Goal: Task Accomplishment & Management: Use online tool/utility

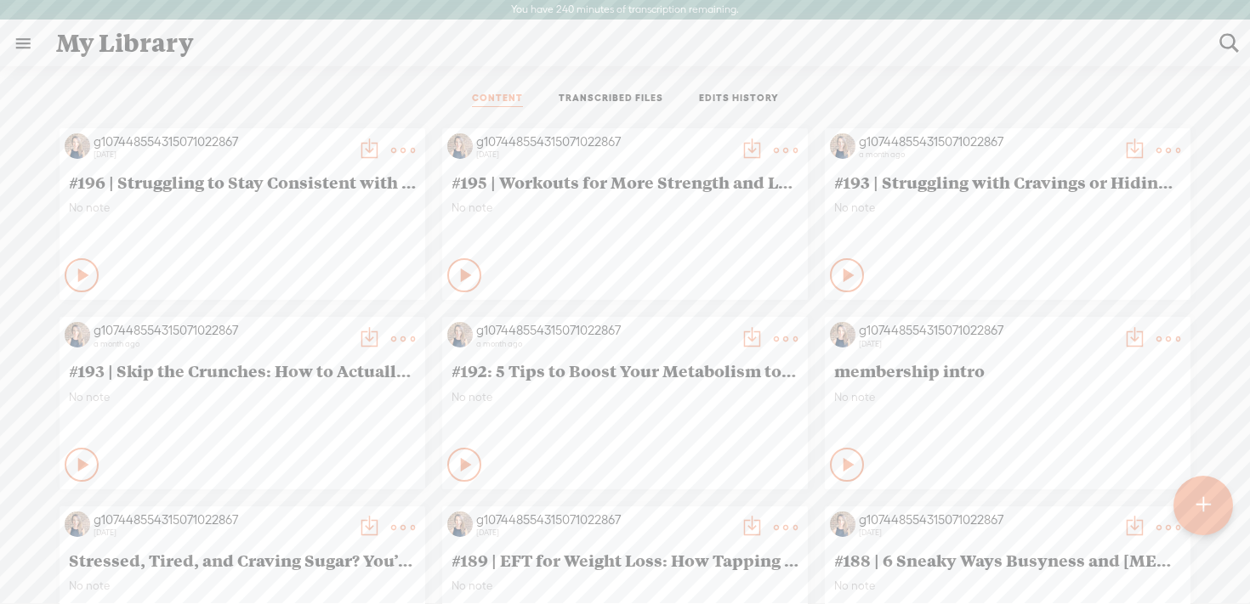
click at [1201, 507] on t at bounding box center [1202, 505] width 14 height 37
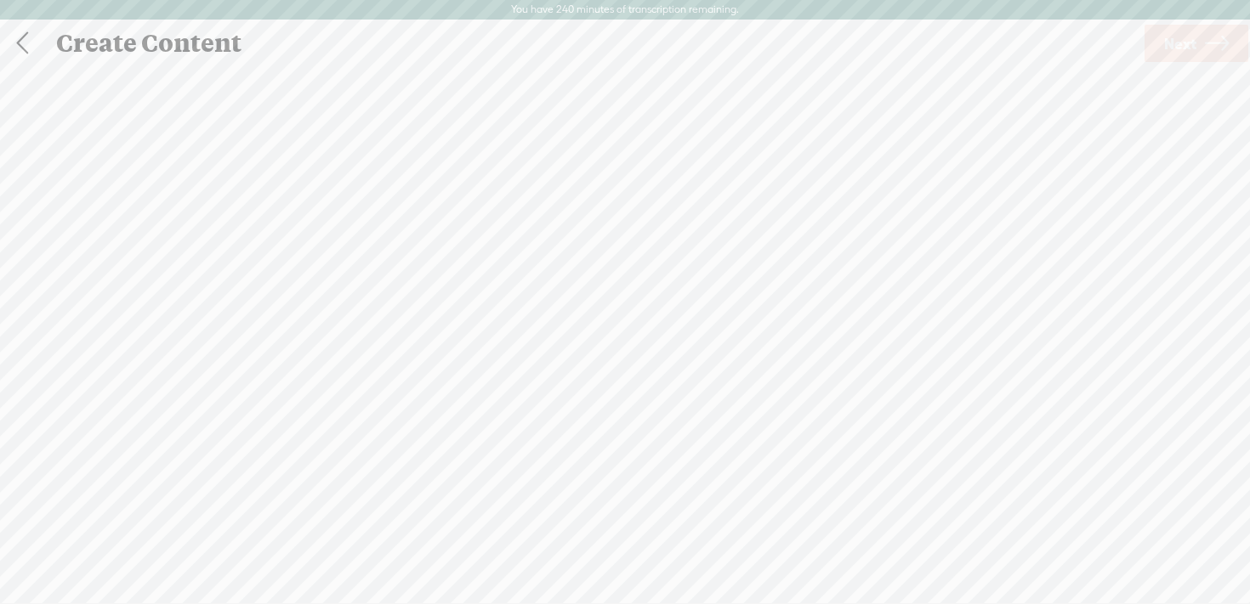
scroll to position [1, 0]
click at [617, 354] on span "Click to browse , or drag & drop your audio or video file here (File duration m…" at bounding box center [625, 391] width 224 height 80
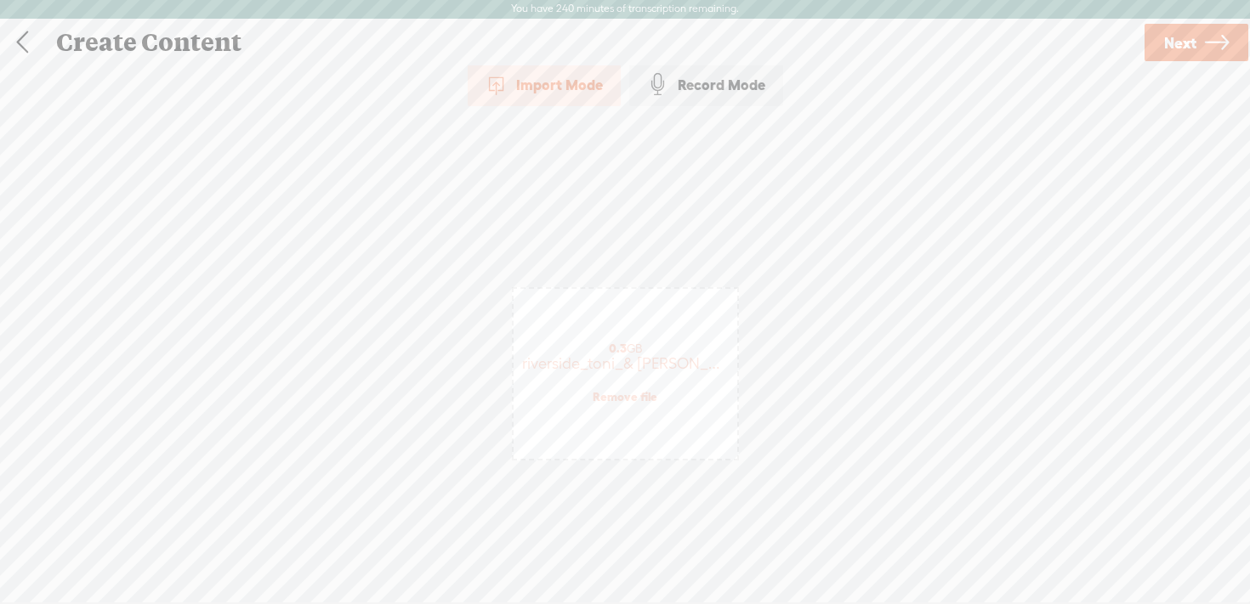
click at [1193, 41] on span "Next" at bounding box center [1180, 42] width 32 height 43
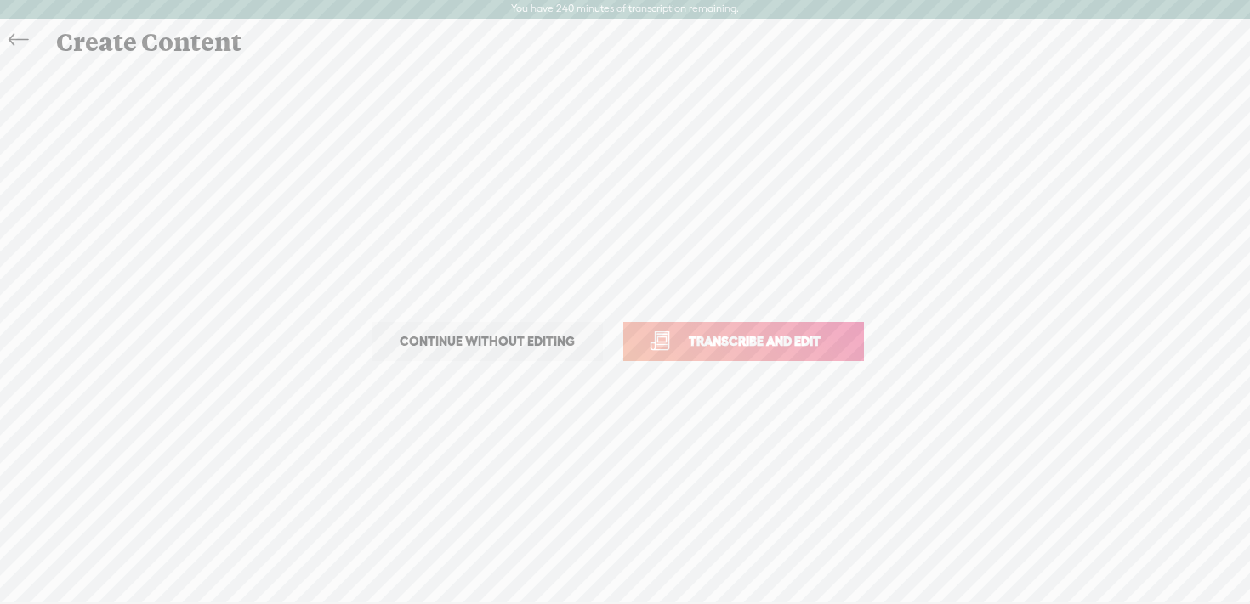
click at [714, 342] on span "Transcribe and edit" at bounding box center [754, 342] width 167 height 20
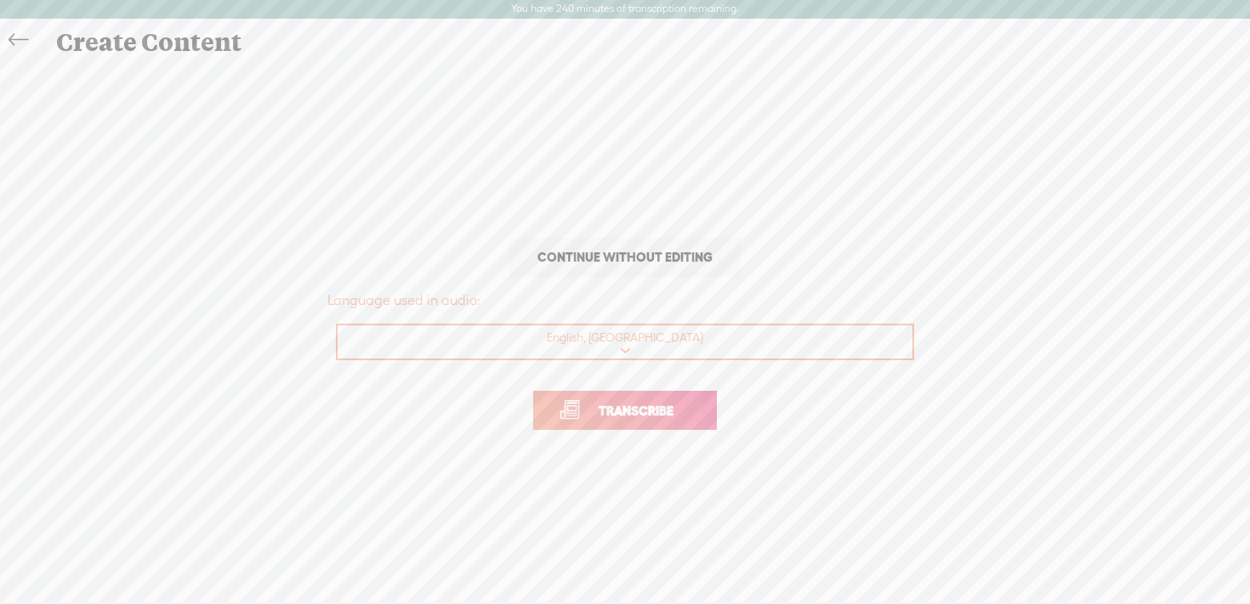
click at [603, 422] on link "Transcribe" at bounding box center [625, 410] width 184 height 39
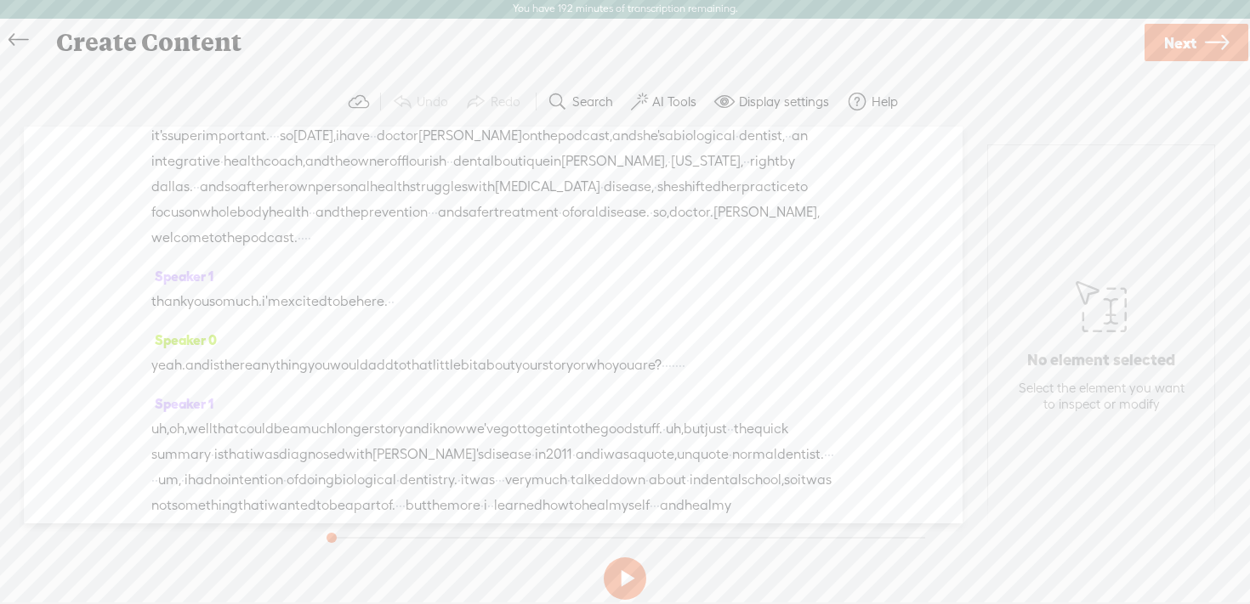
scroll to position [915, 0]
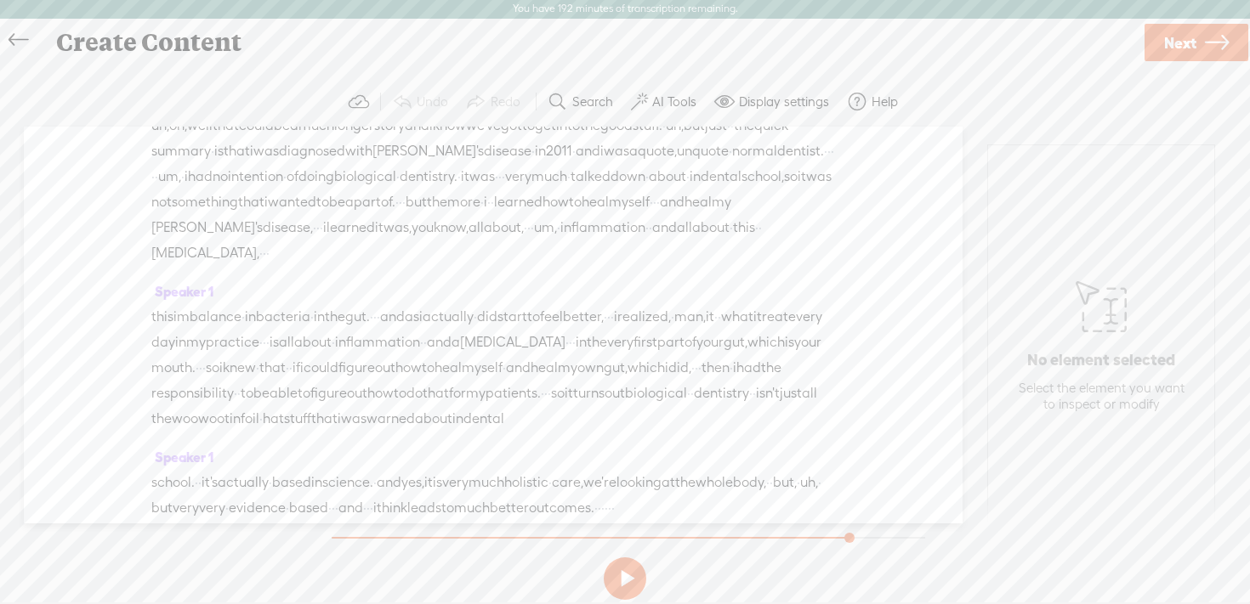
click at [849, 537] on div at bounding box center [628, 538] width 593 height 2
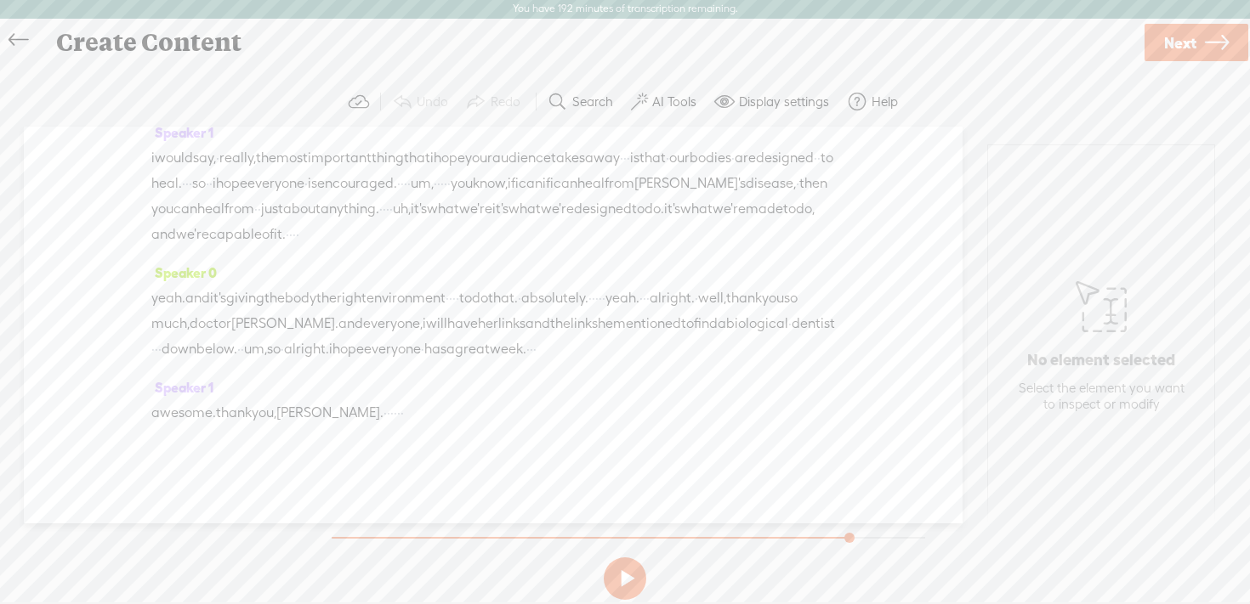
scroll to position [12290, 0]
click at [625, 586] on button at bounding box center [625, 579] width 43 height 43
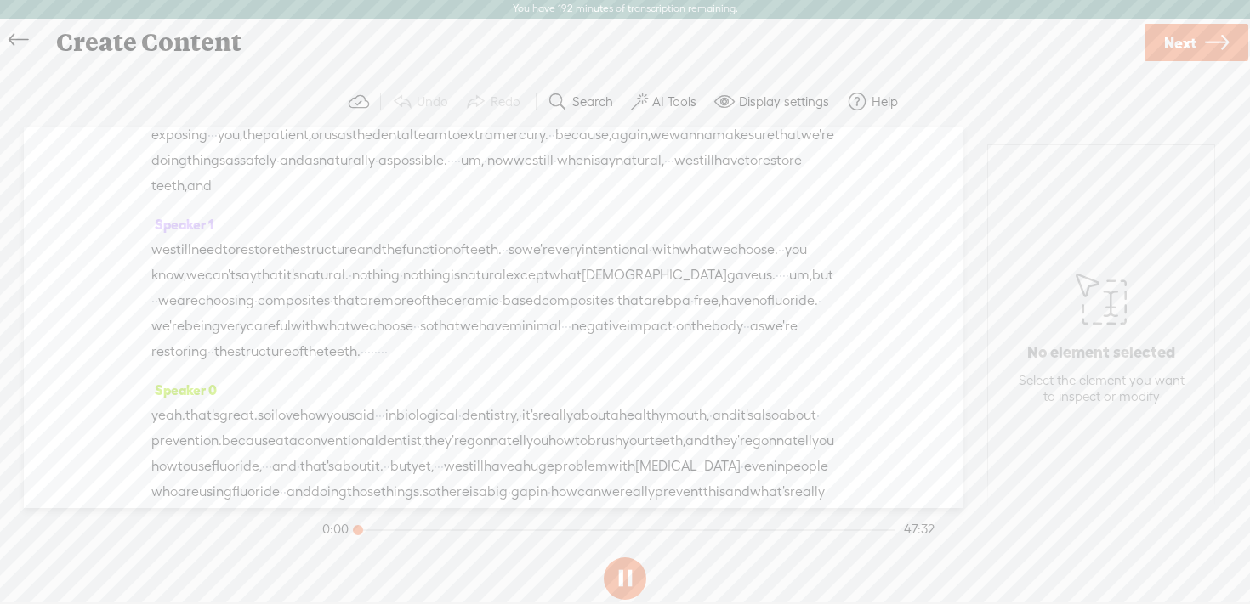
scroll to position [0, 0]
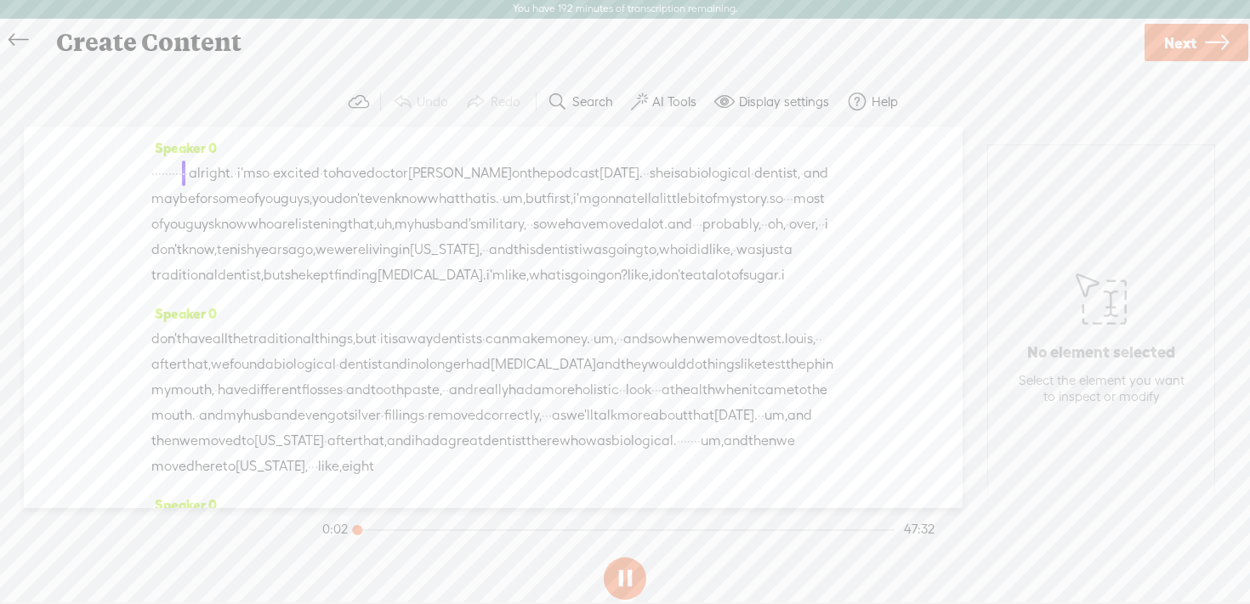
click at [873, 530] on div at bounding box center [625, 531] width 537 height 2
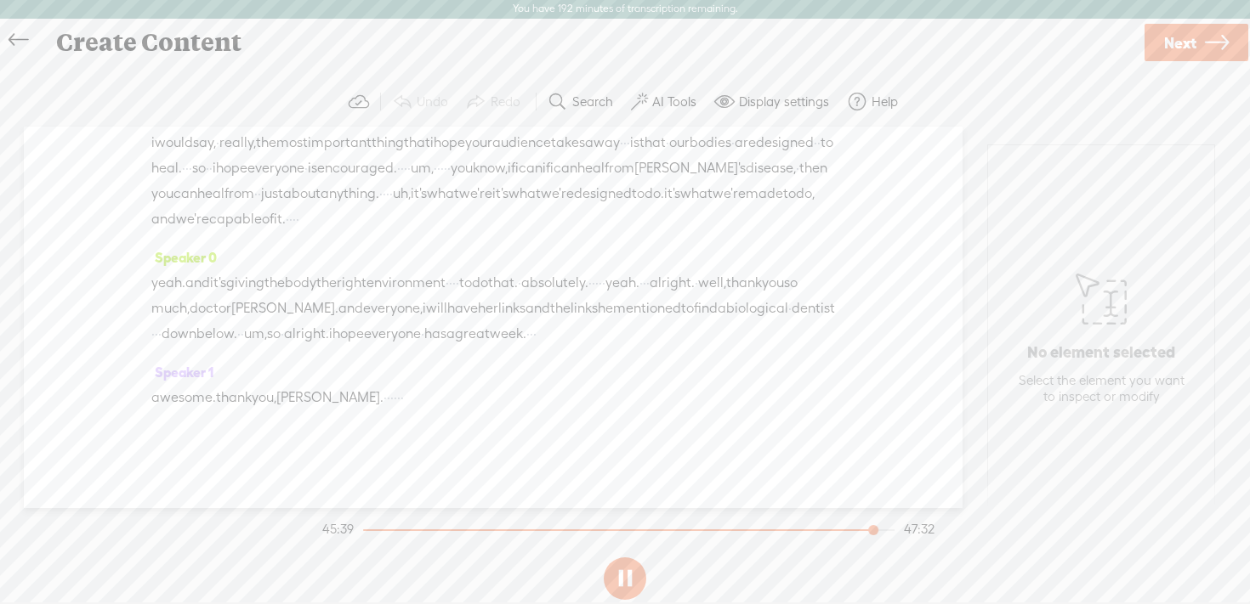
scroll to position [15809, 0]
click at [629, 580] on button at bounding box center [625, 579] width 43 height 43
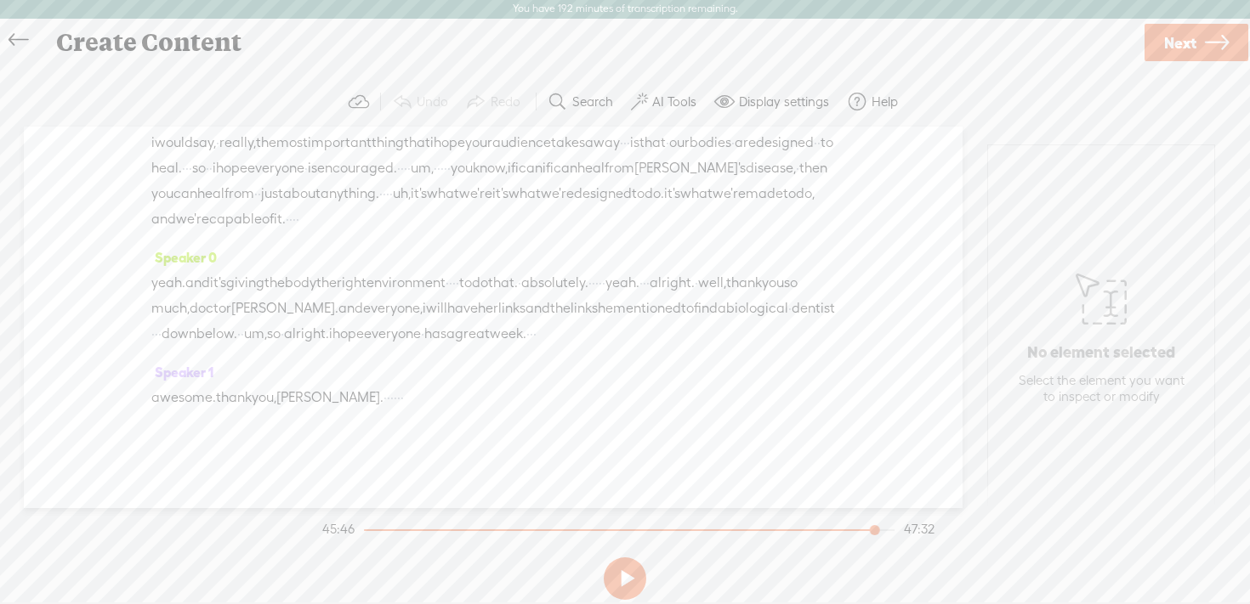
click at [622, 581] on button at bounding box center [625, 579] width 43 height 43
click at [624, 579] on button at bounding box center [625, 579] width 43 height 43
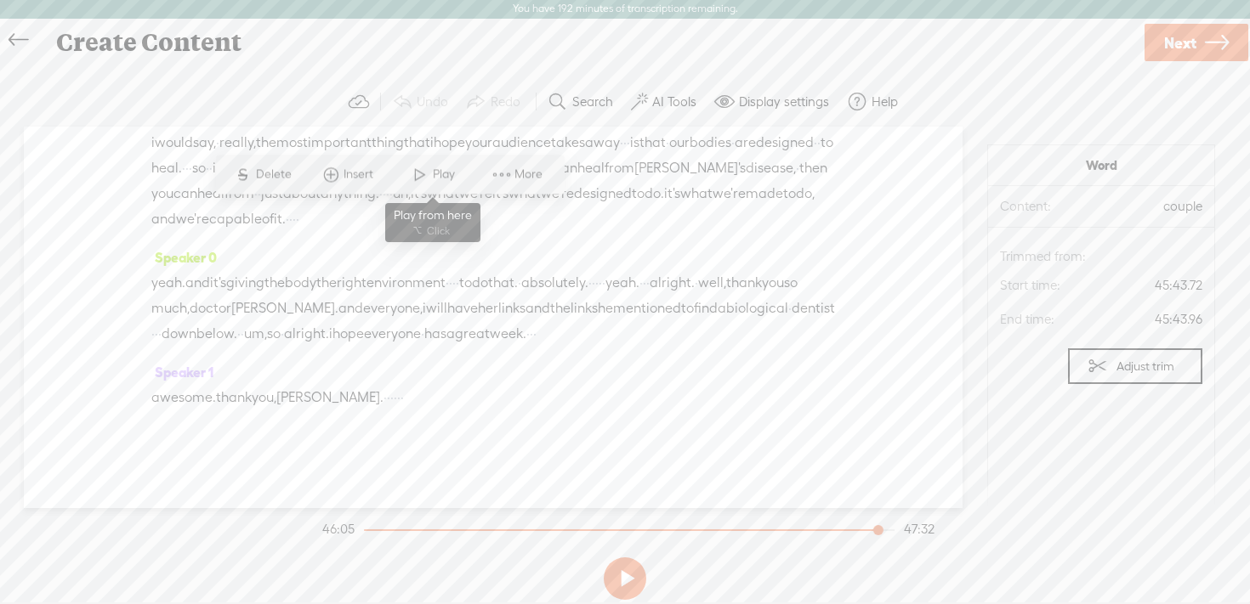
click at [428, 181] on span at bounding box center [420, 174] width 26 height 31
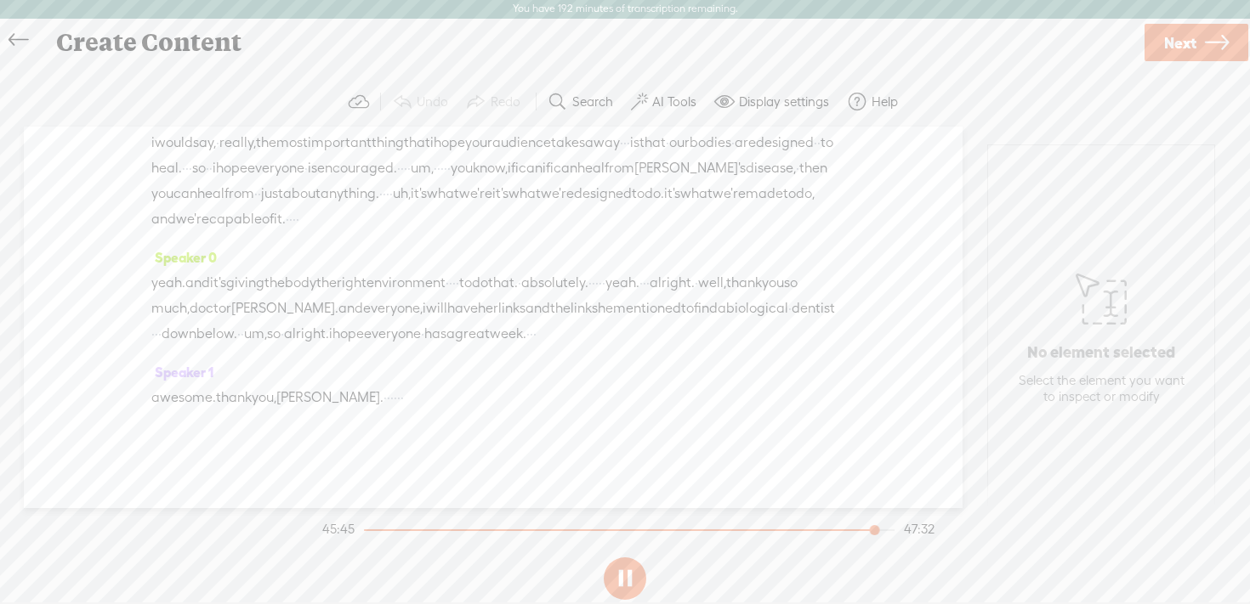
click at [634, 572] on button at bounding box center [625, 579] width 43 height 43
click at [455, 153] on span "Play" at bounding box center [457, 158] width 26 height 17
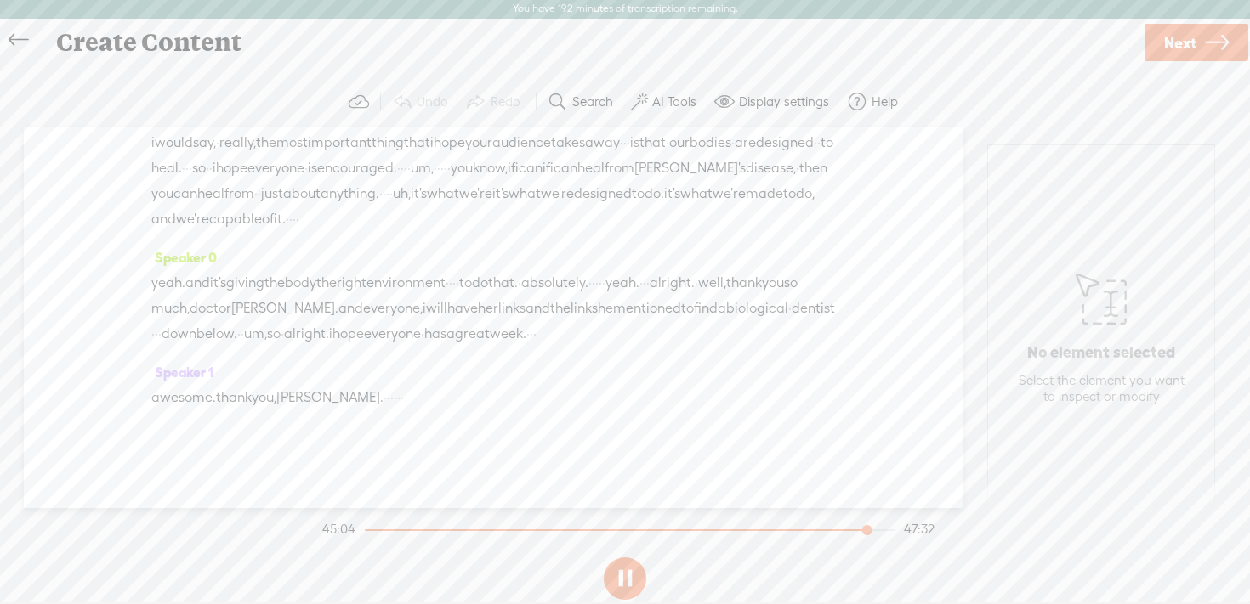
scroll to position [15661, 0]
click at [626, 573] on button at bounding box center [625, 579] width 43 height 43
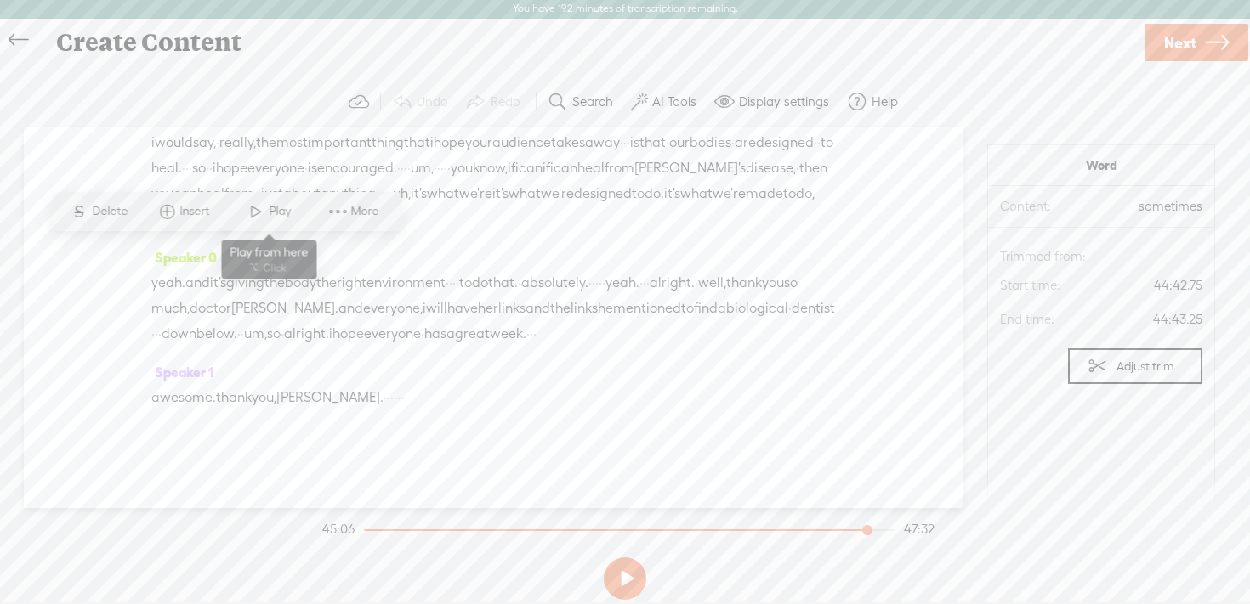
click at [269, 211] on span "Play" at bounding box center [282, 211] width 26 height 17
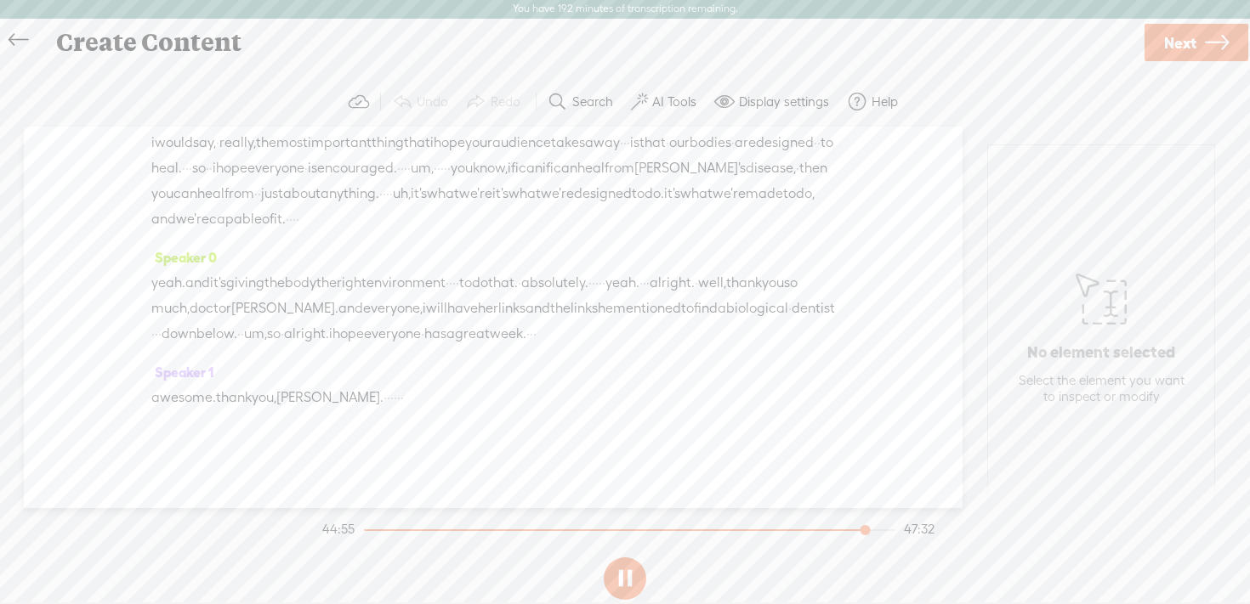
scroll to position [15389, 0]
click at [626, 577] on button at bounding box center [625, 579] width 43 height 43
drag, startPoint x: 376, startPoint y: 440, endPoint x: 647, endPoint y: 163, distance: 387.7
click at [647, 163] on div "Speaker 0 · · · · · · · · · · · alright. · i'm so · excited · to have doctor [P…" at bounding box center [493, 318] width 938 height 382
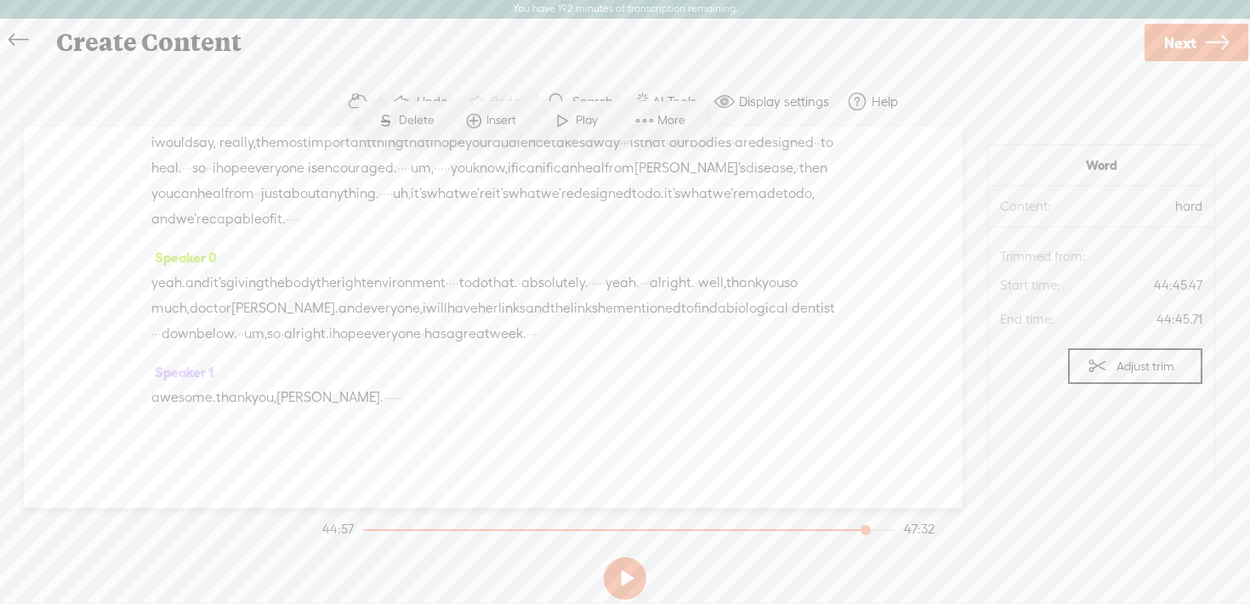
click at [578, 122] on span "Play" at bounding box center [588, 120] width 26 height 17
click at [627, 571] on button at bounding box center [625, 579] width 43 height 43
drag, startPoint x: 176, startPoint y: 278, endPoint x: 151, endPoint y: 281, distance: 24.9
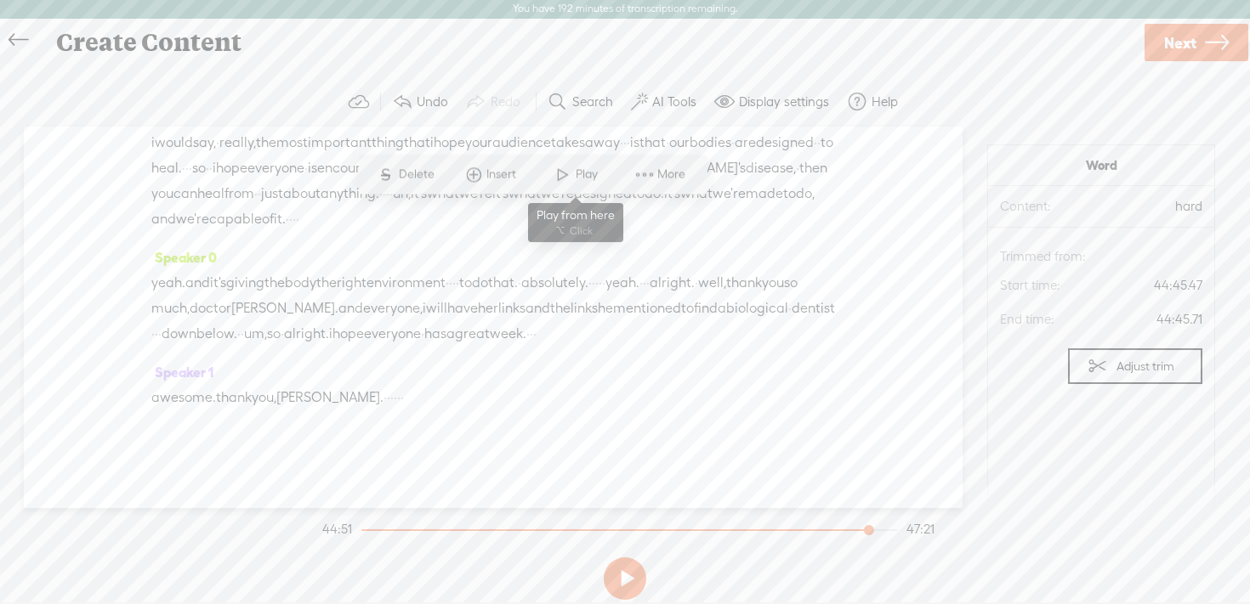
click at [564, 171] on span at bounding box center [563, 174] width 26 height 31
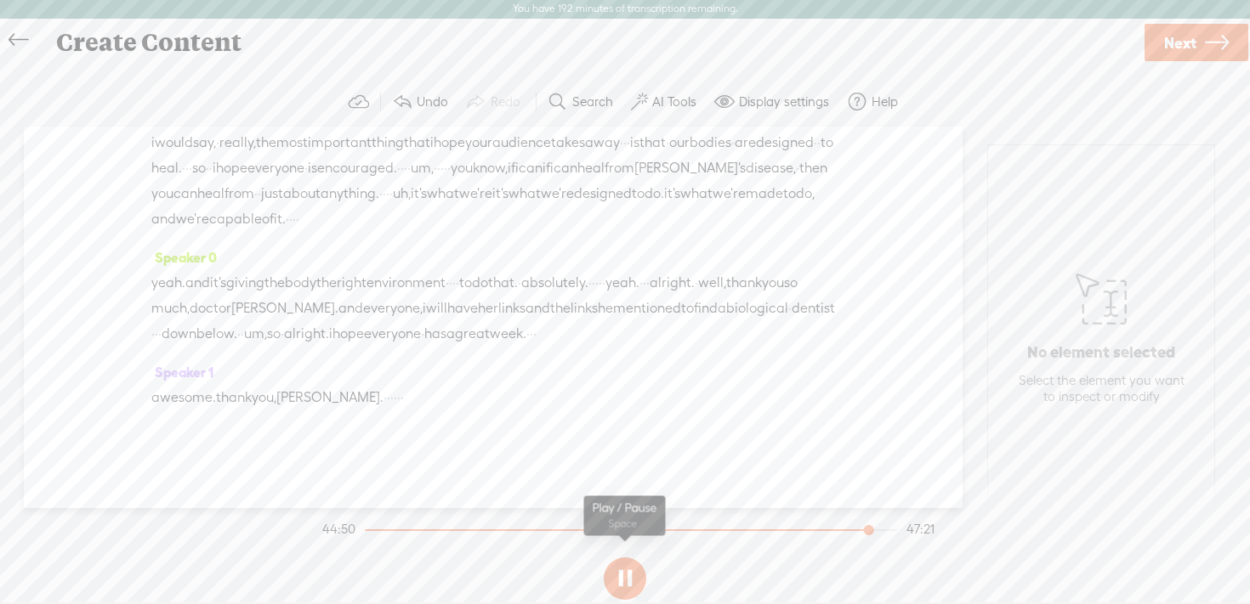
click at [621, 575] on button at bounding box center [625, 579] width 43 height 43
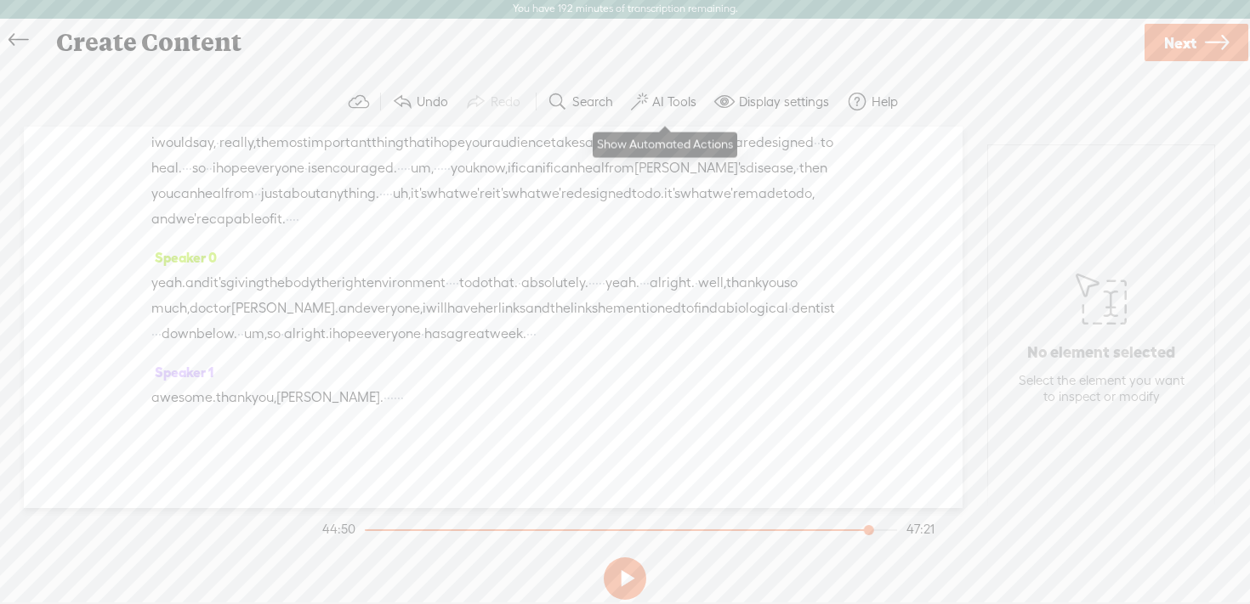
click at [664, 98] on label "AI Tools" at bounding box center [674, 102] width 44 height 17
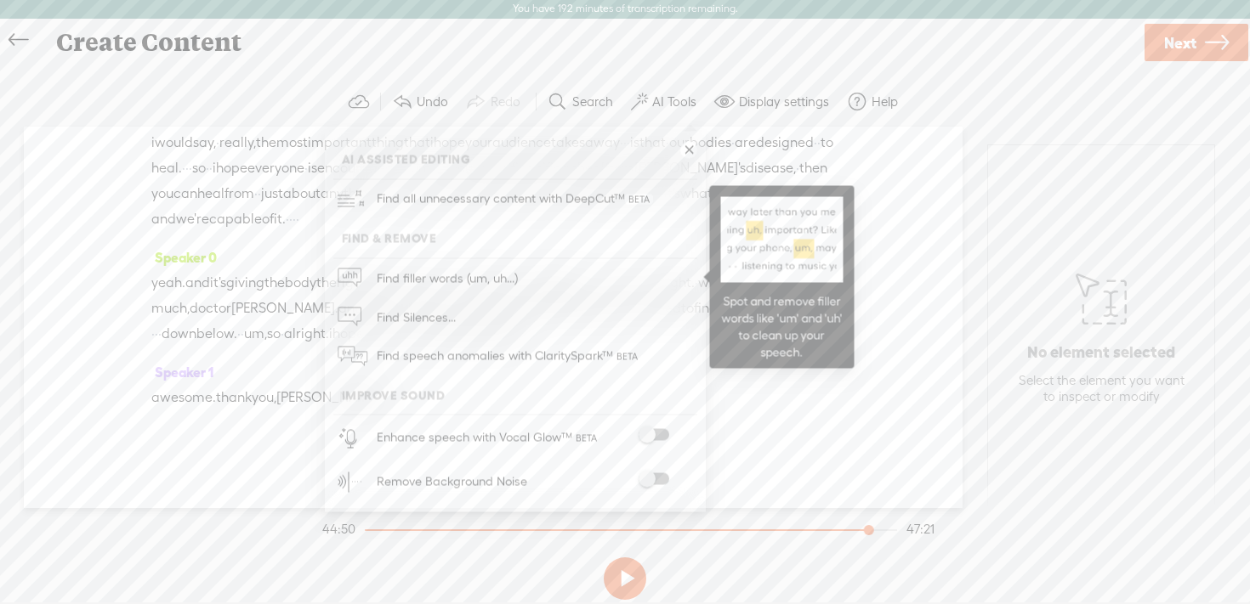
click at [479, 275] on span "Find filler words (um, uh...)" at bounding box center [447, 278] width 153 height 38
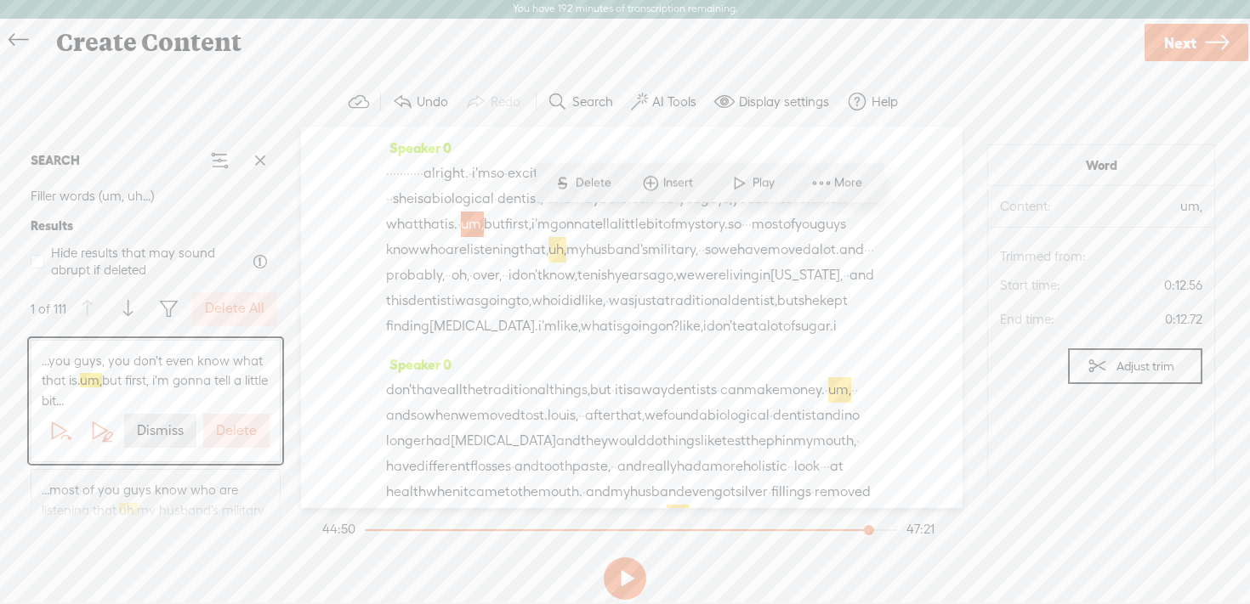
click at [230, 425] on label "Delete" at bounding box center [236, 431] width 41 height 18
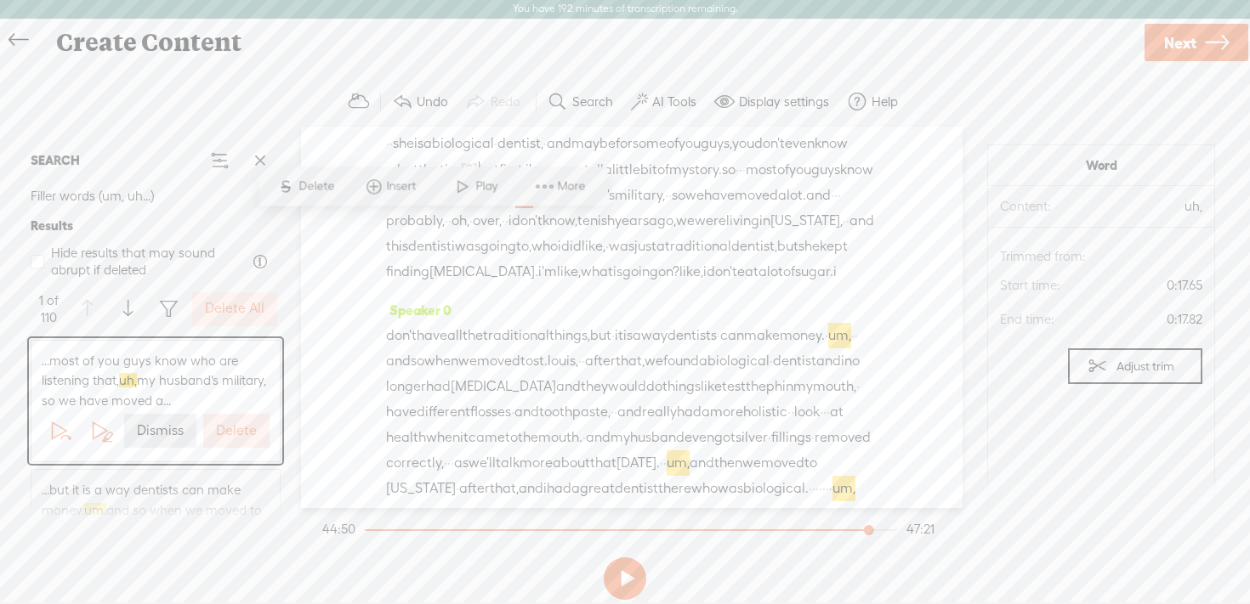
scroll to position [60, 0]
click at [230, 307] on label "Delete All" at bounding box center [235, 309] width 60 height 18
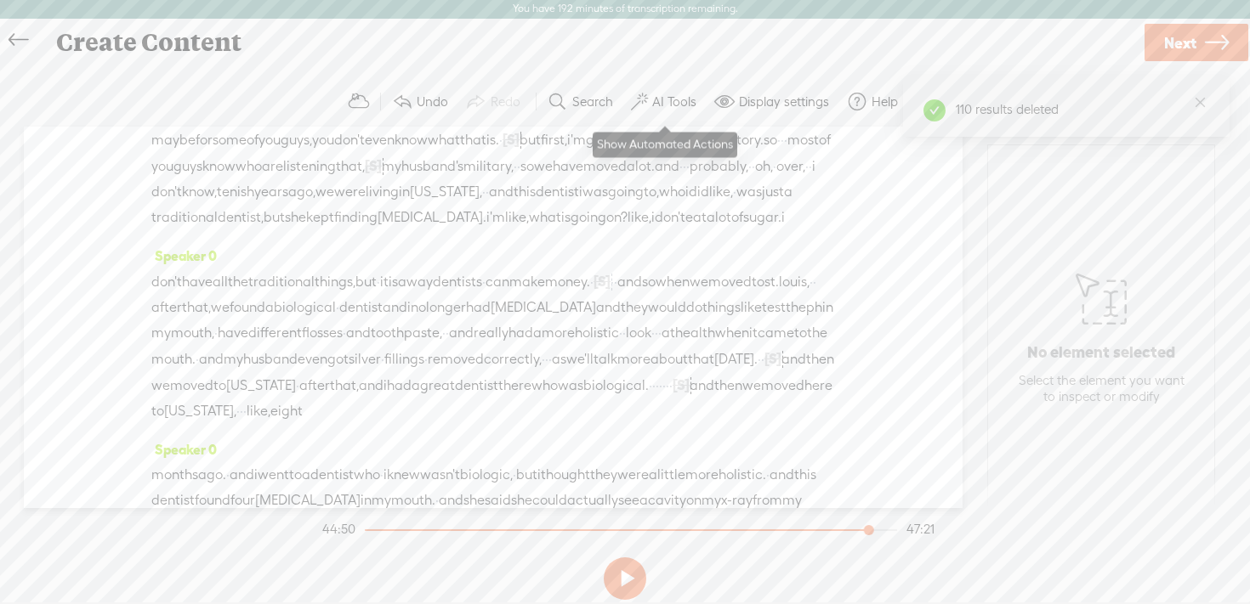
click at [646, 99] on span at bounding box center [639, 102] width 17 height 20
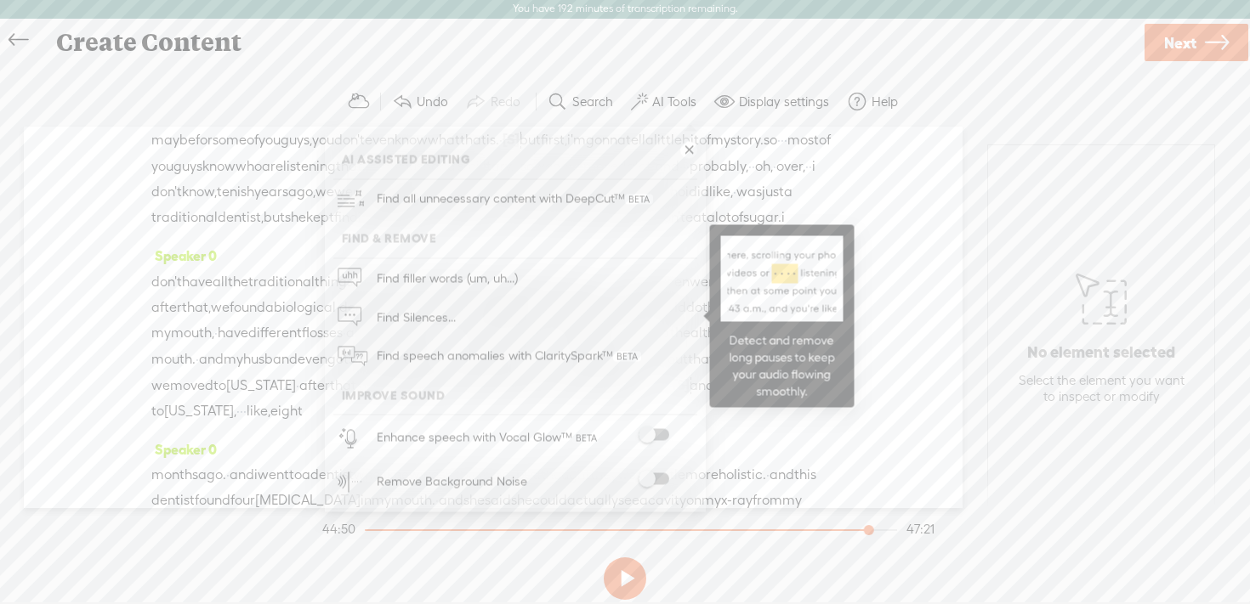
click at [504, 325] on link "Find Silences..." at bounding box center [515, 317] width 364 height 39
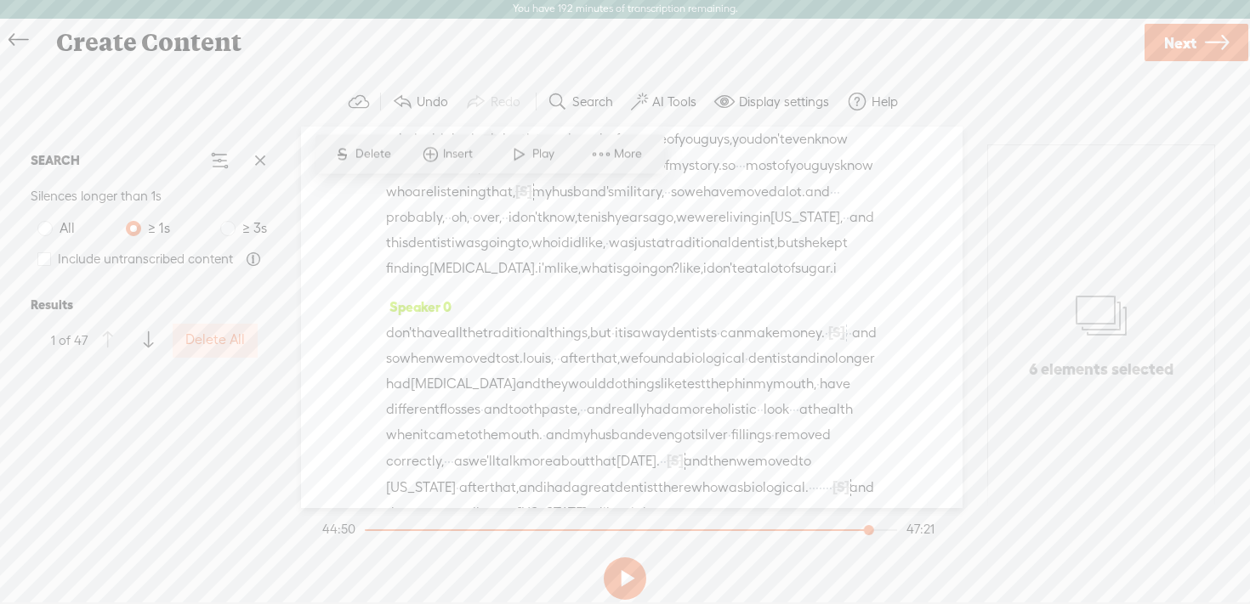
scroll to position [0, 0]
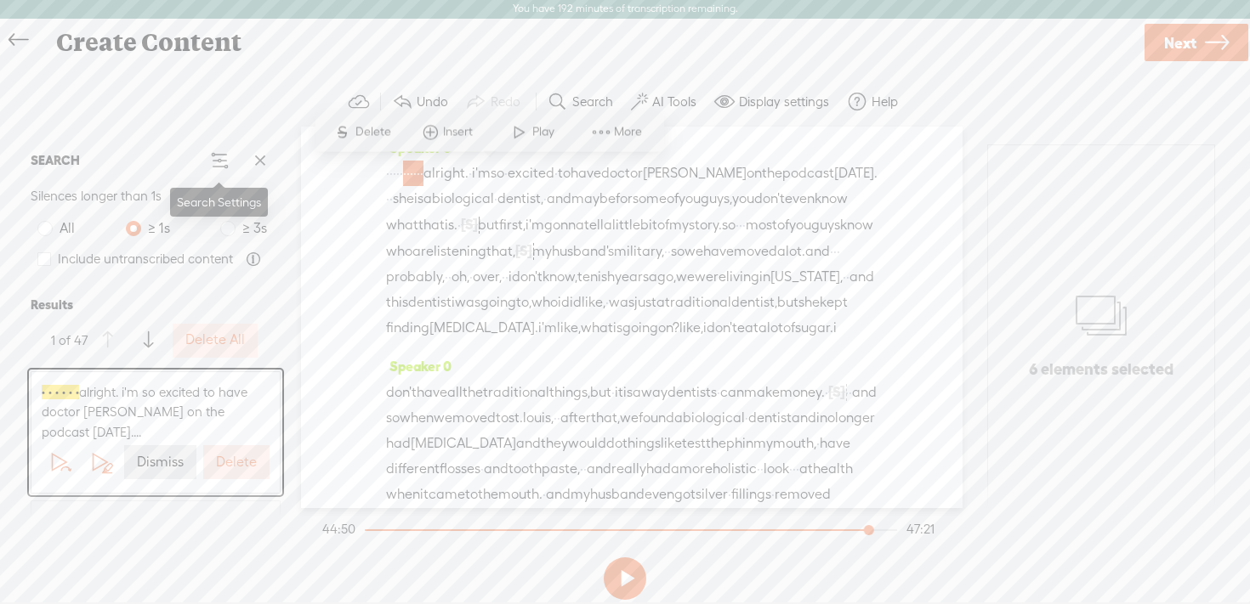
click at [213, 162] on span at bounding box center [219, 160] width 20 height 20
click at [278, 318] on b "Results" at bounding box center [156, 305] width 250 height 31
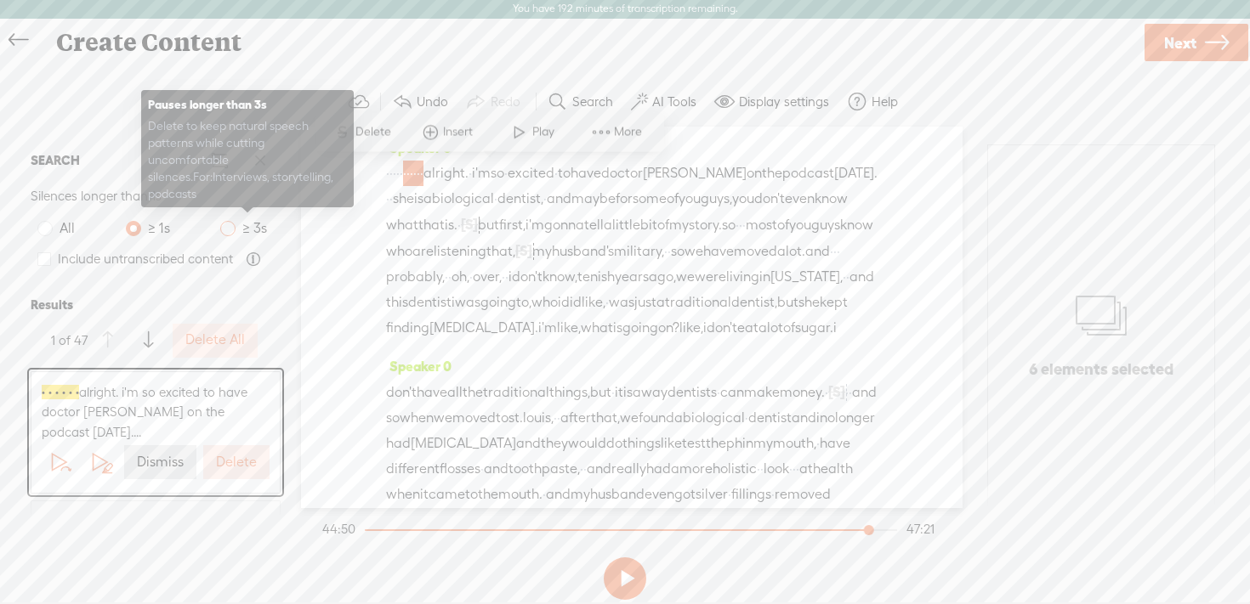
click at [227, 232] on span at bounding box center [227, 228] width 15 height 15
click at [227, 232] on input "≥ 3s" at bounding box center [227, 228] width 15 height 15
radio input "true"
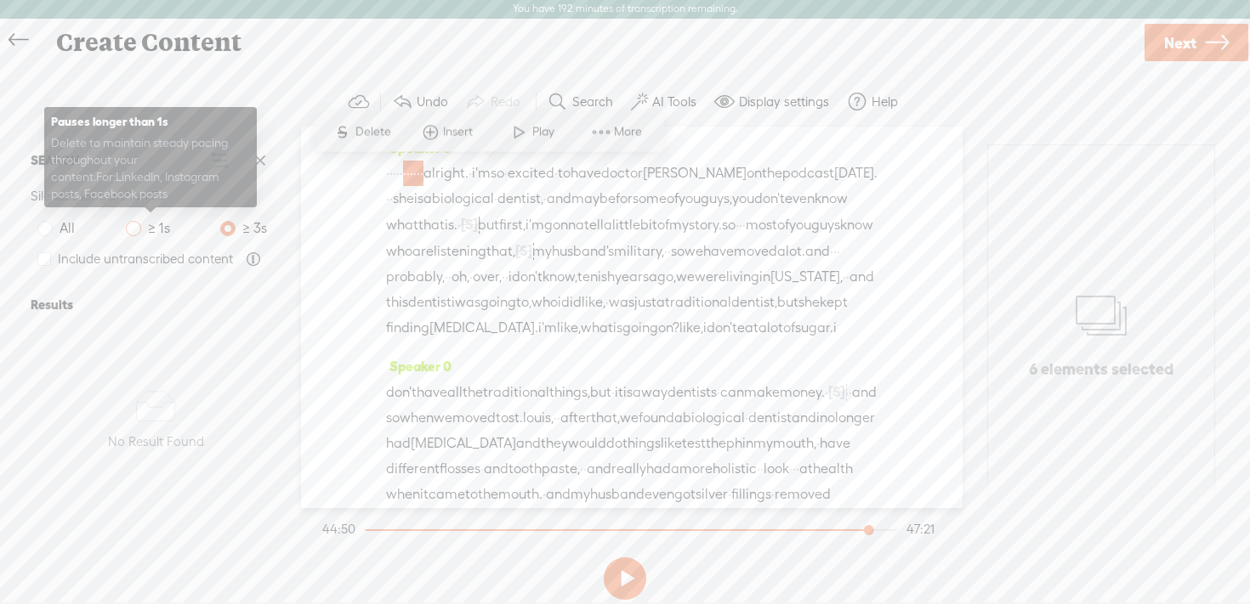
click at [131, 230] on span at bounding box center [133, 228] width 15 height 15
click at [131, 230] on input "≥ 1s" at bounding box center [133, 228] width 15 height 15
radio input "true"
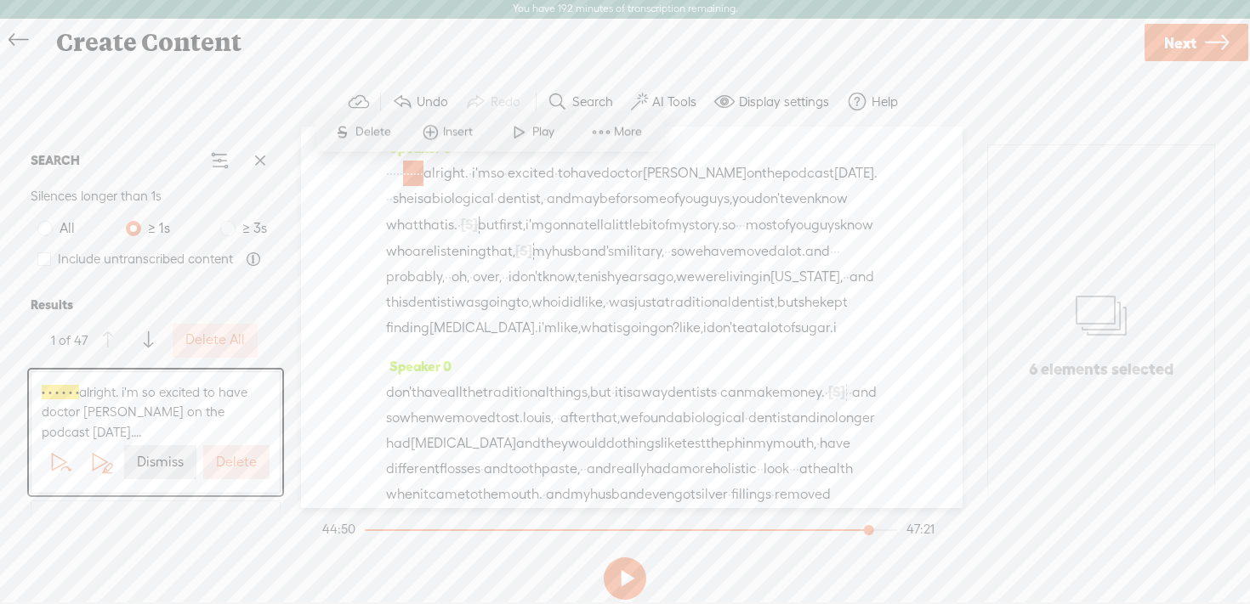
click at [207, 341] on label "Delete All" at bounding box center [215, 341] width 60 height 18
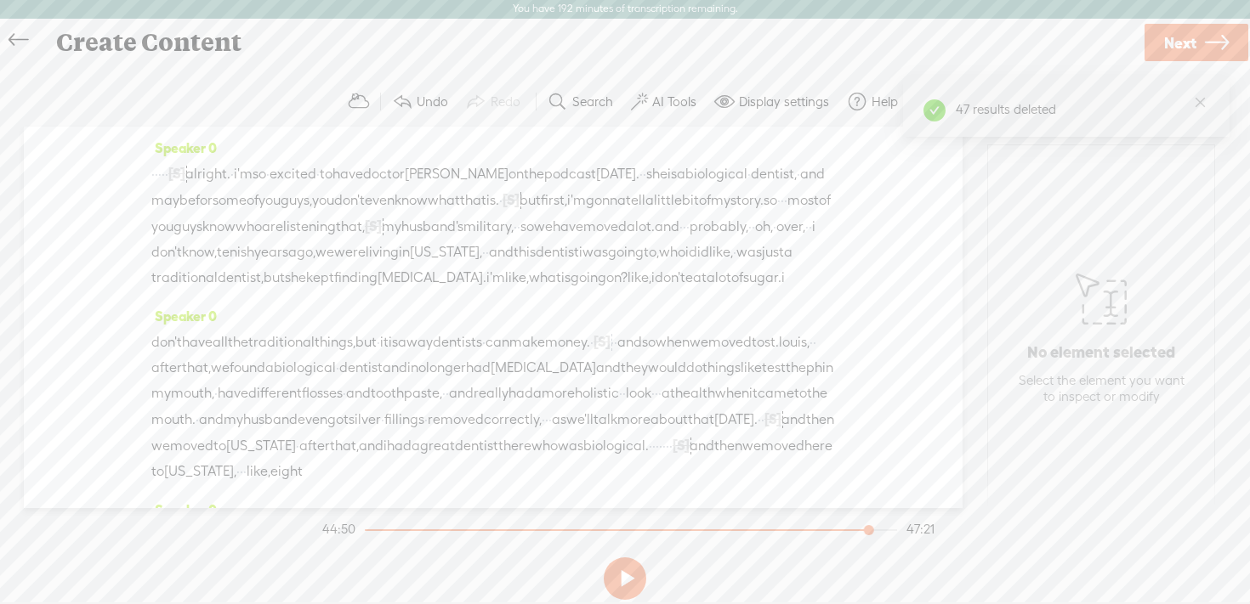
click at [165, 173] on span "·" at bounding box center [163, 175] width 3 height 26
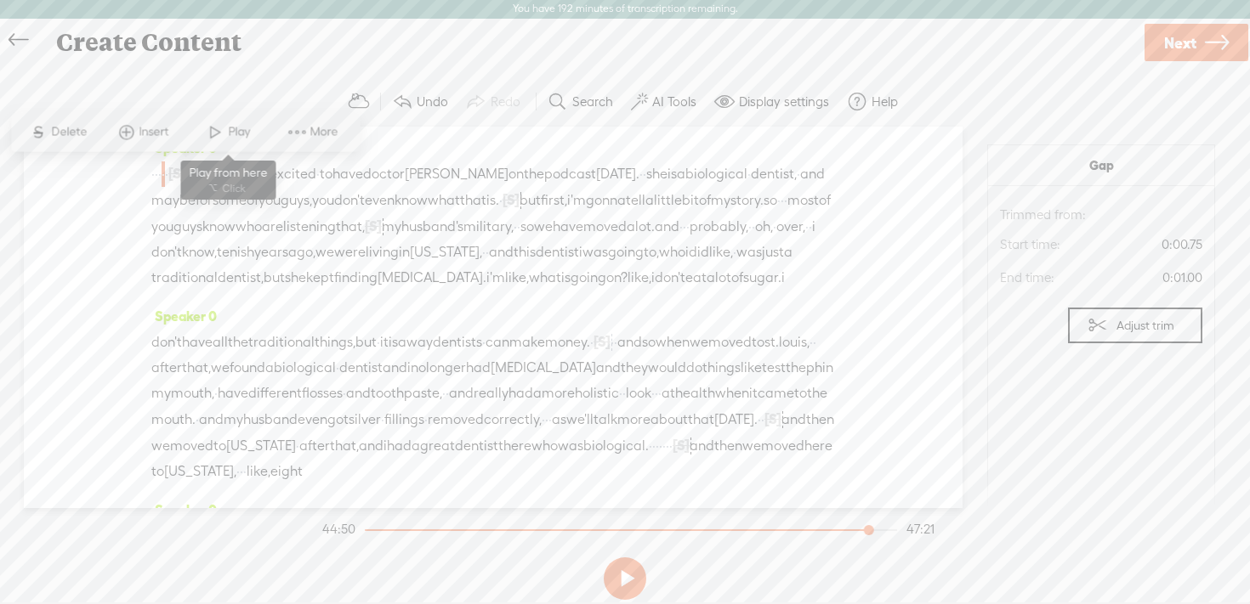
click at [235, 132] on span "Play" at bounding box center [241, 131] width 26 height 17
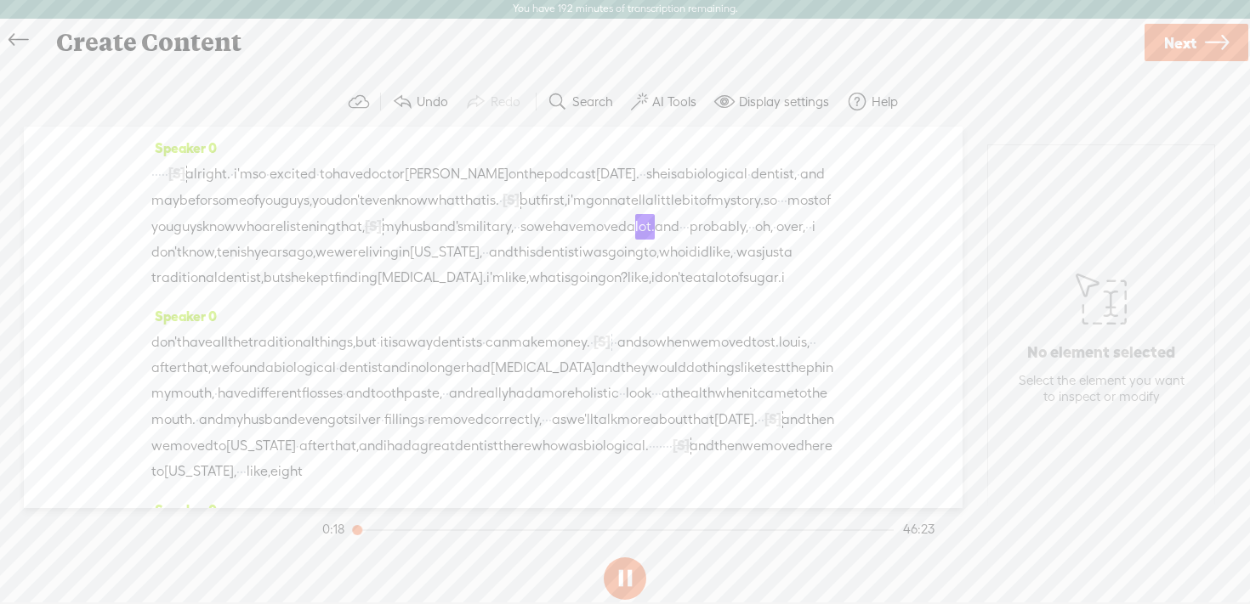
click at [624, 575] on button at bounding box center [625, 579] width 43 height 43
click at [382, 229] on span "[S]" at bounding box center [373, 225] width 17 height 15
click at [753, 184] on span "Restore" at bounding box center [764, 182] width 45 height 17
click at [365, 225] on span "that," at bounding box center [350, 226] width 29 height 26
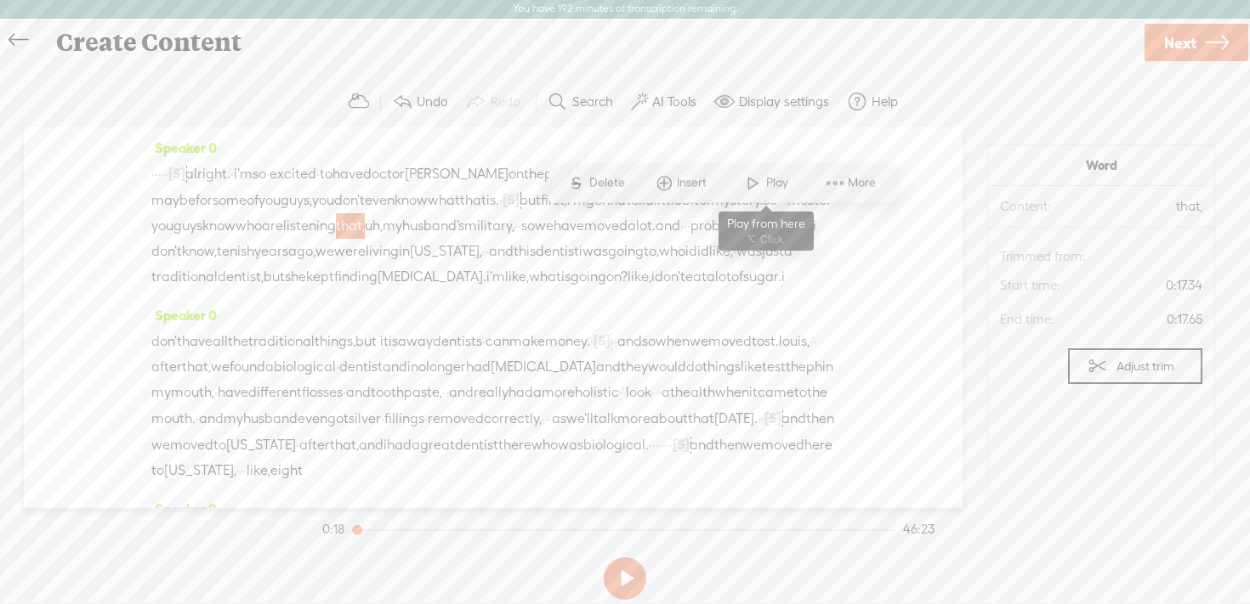
click at [764, 179] on span at bounding box center [753, 182] width 26 height 31
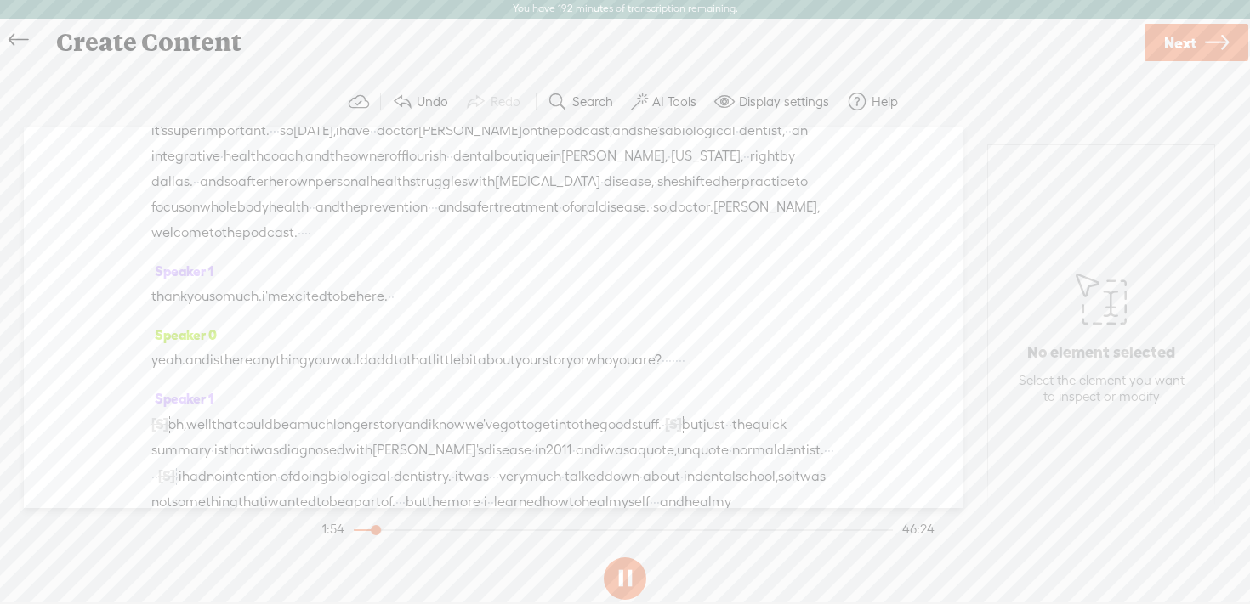
scroll to position [628, 0]
click at [623, 570] on button at bounding box center [625, 579] width 43 height 43
drag, startPoint x: 533, startPoint y: 221, endPoint x: 511, endPoint y: 225, distance: 22.5
click at [511, 225] on div "podcast, · and i think it's something a lot of people · don't know about. · and…" at bounding box center [492, 163] width 683 height 153
click at [269, 139] on span "important." at bounding box center [235, 126] width 67 height 26
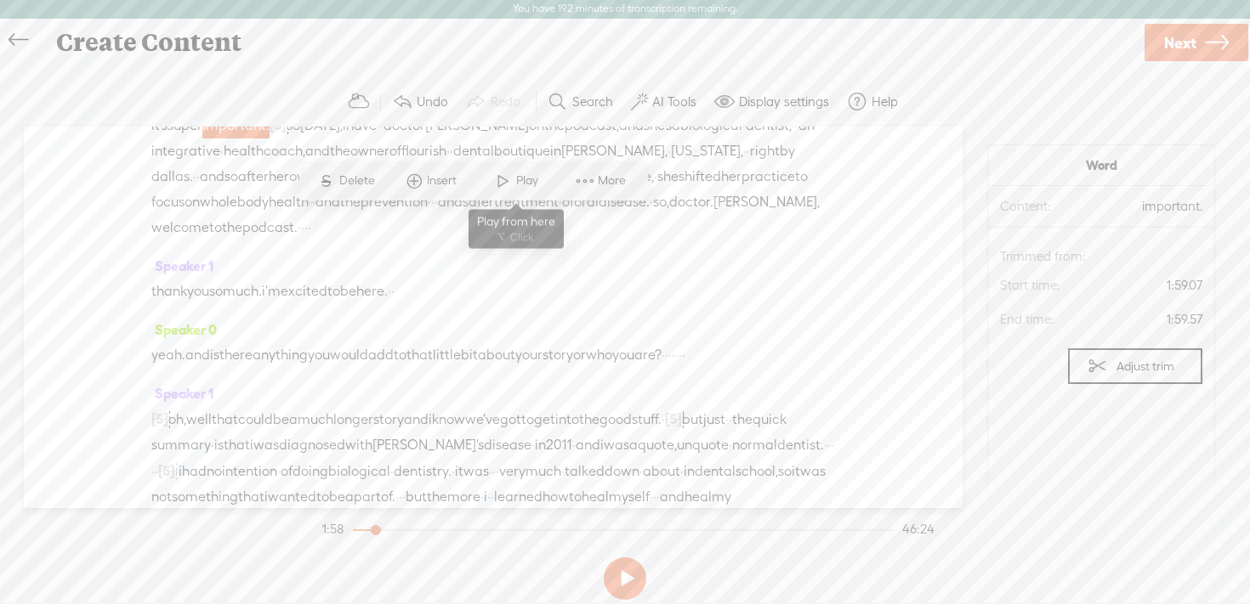
click at [513, 182] on span at bounding box center [503, 181] width 26 height 31
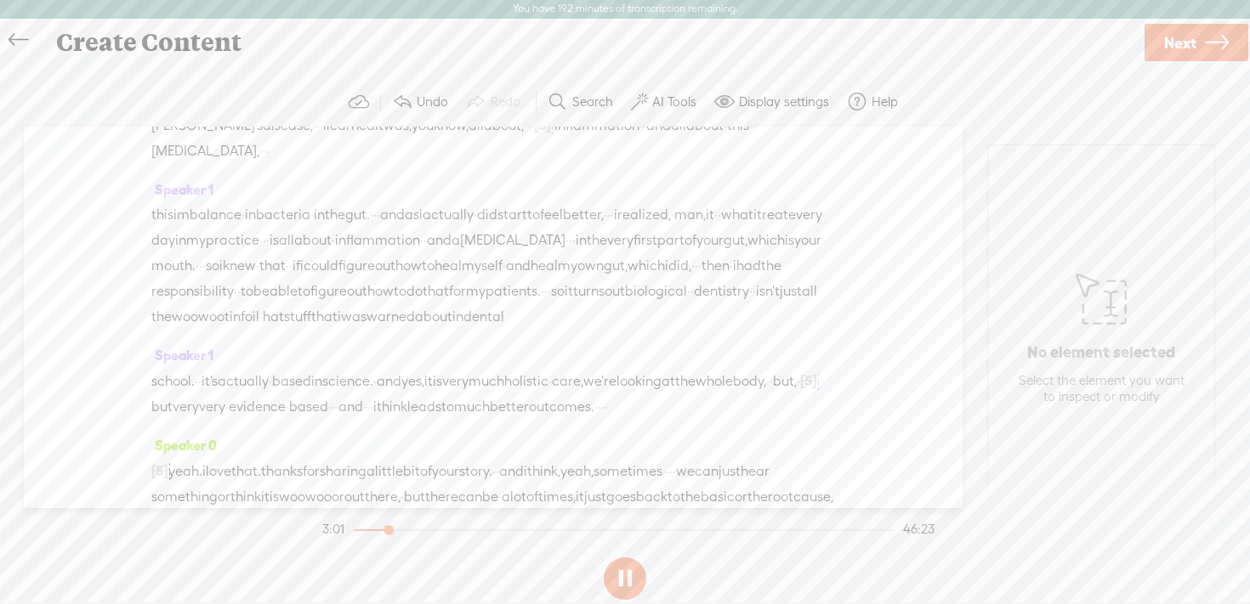
scroll to position [1033, 0]
click at [628, 582] on button at bounding box center [625, 579] width 43 height 43
click at [534, 126] on span "[S]" at bounding box center [542, 118] width 17 height 15
click at [533, 247] on span "Restore" at bounding box center [541, 249] width 45 height 17
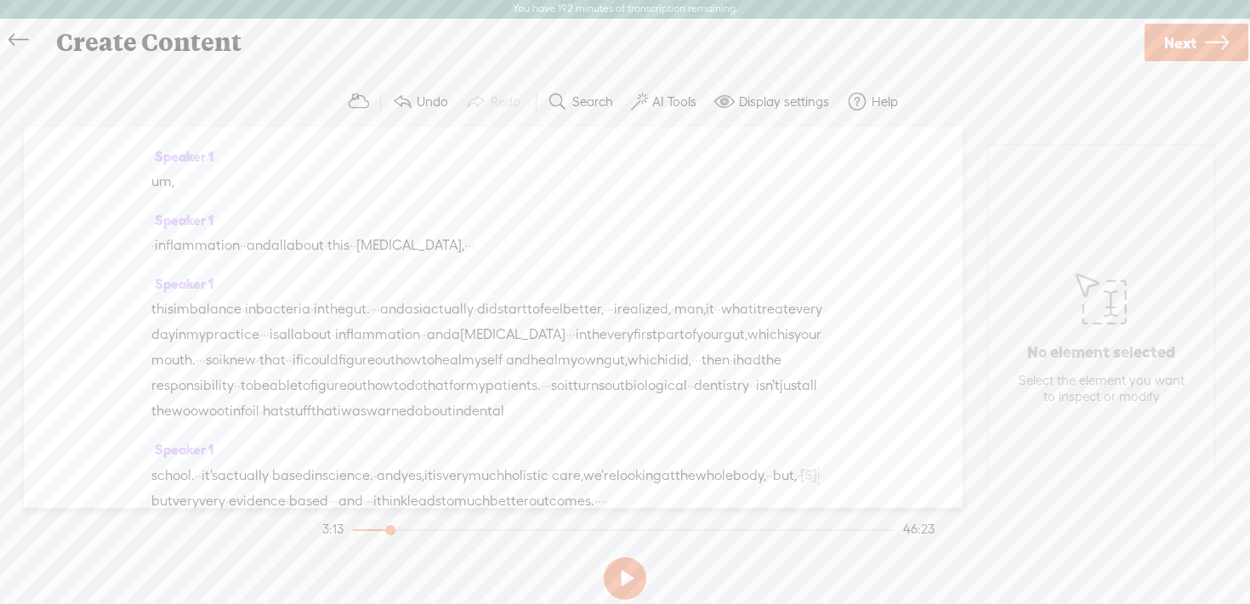
click at [484, 131] on span "about," at bounding box center [504, 118] width 40 height 26
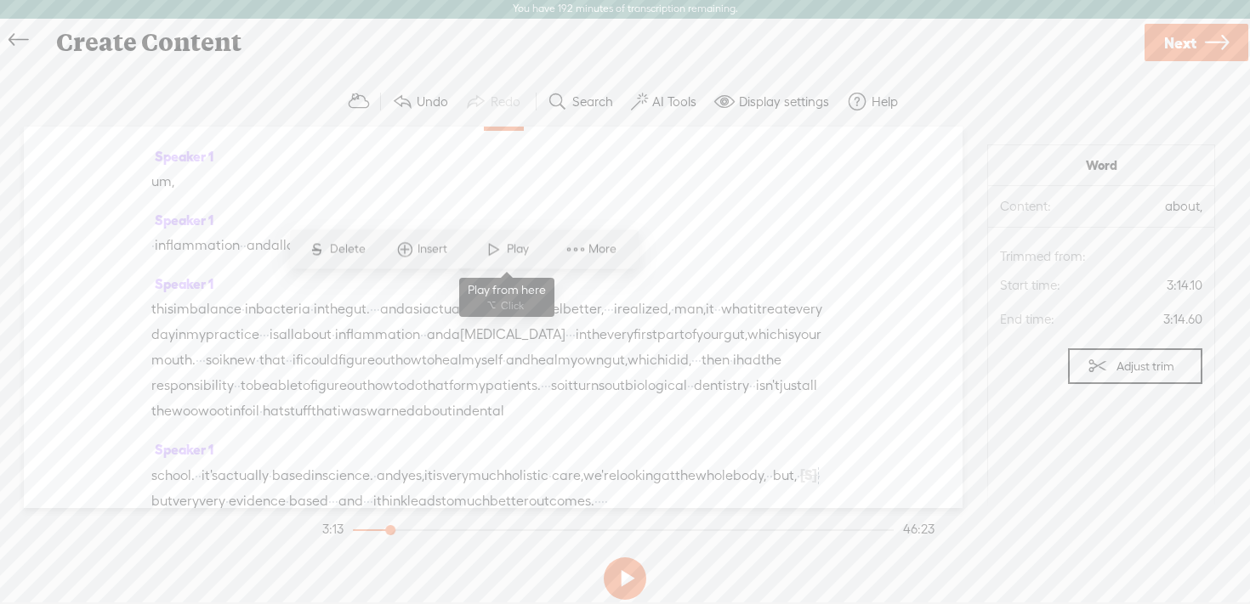
click at [513, 250] on span "Play" at bounding box center [520, 249] width 26 height 17
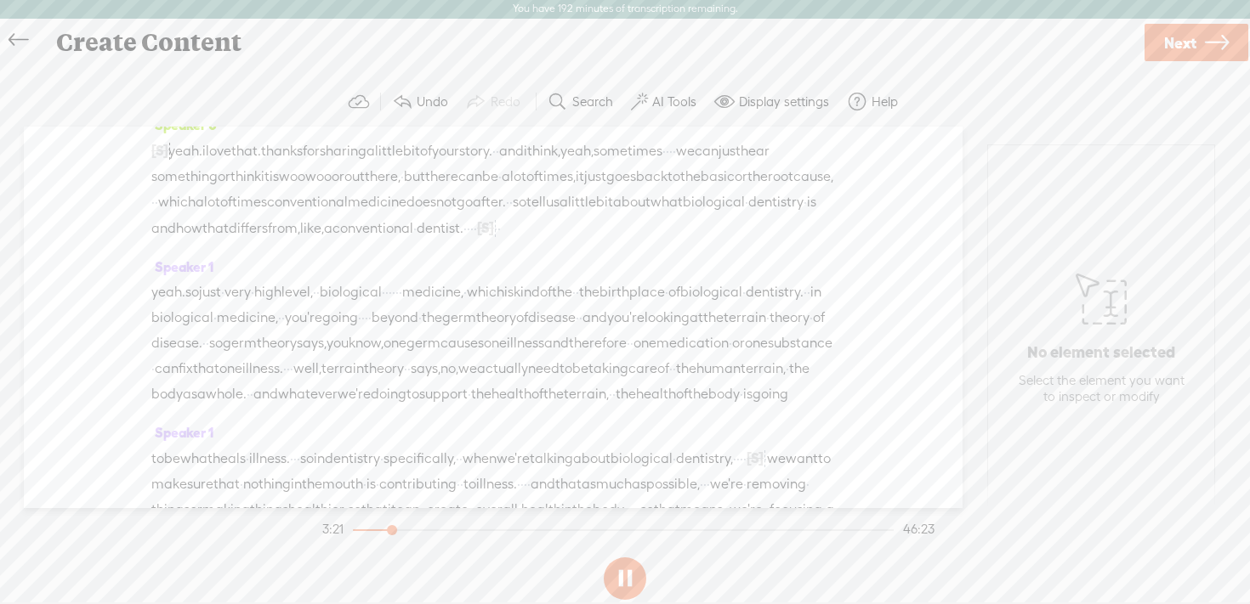
scroll to position [1449, 0]
click at [626, 584] on button at bounding box center [625, 579] width 43 height 43
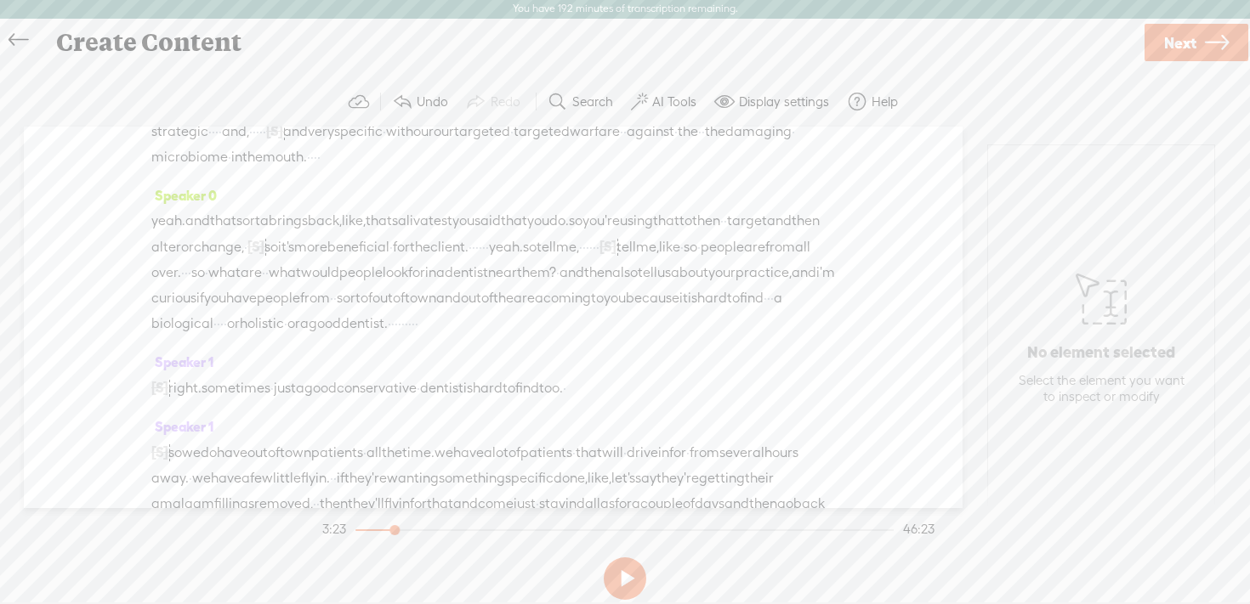
scroll to position [7257, 0]
click at [407, 305] on span at bounding box center [399, 302] width 26 height 31
click at [629, 578] on button at bounding box center [625, 579] width 43 height 43
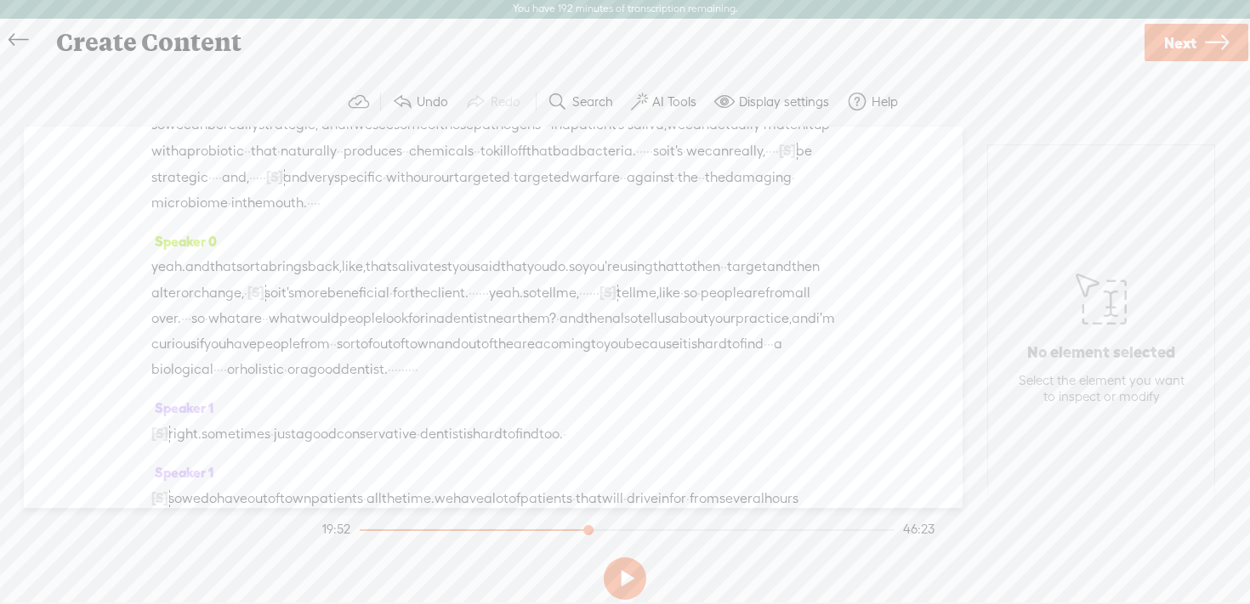
scroll to position [7522, 0]
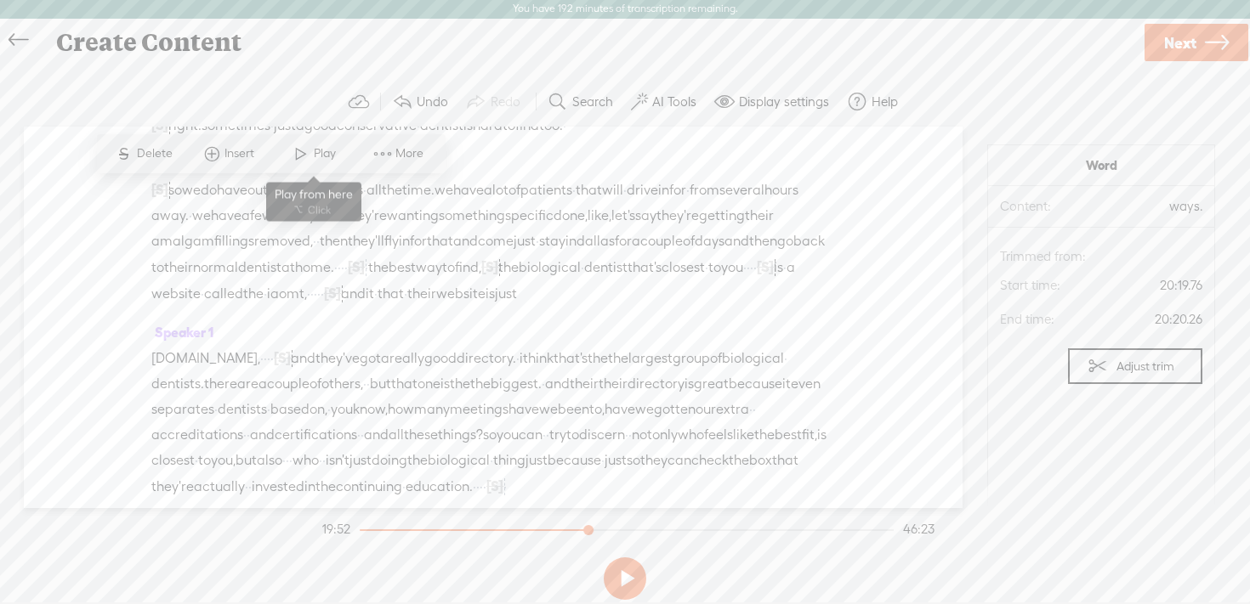
click at [317, 157] on span "Play" at bounding box center [327, 153] width 26 height 17
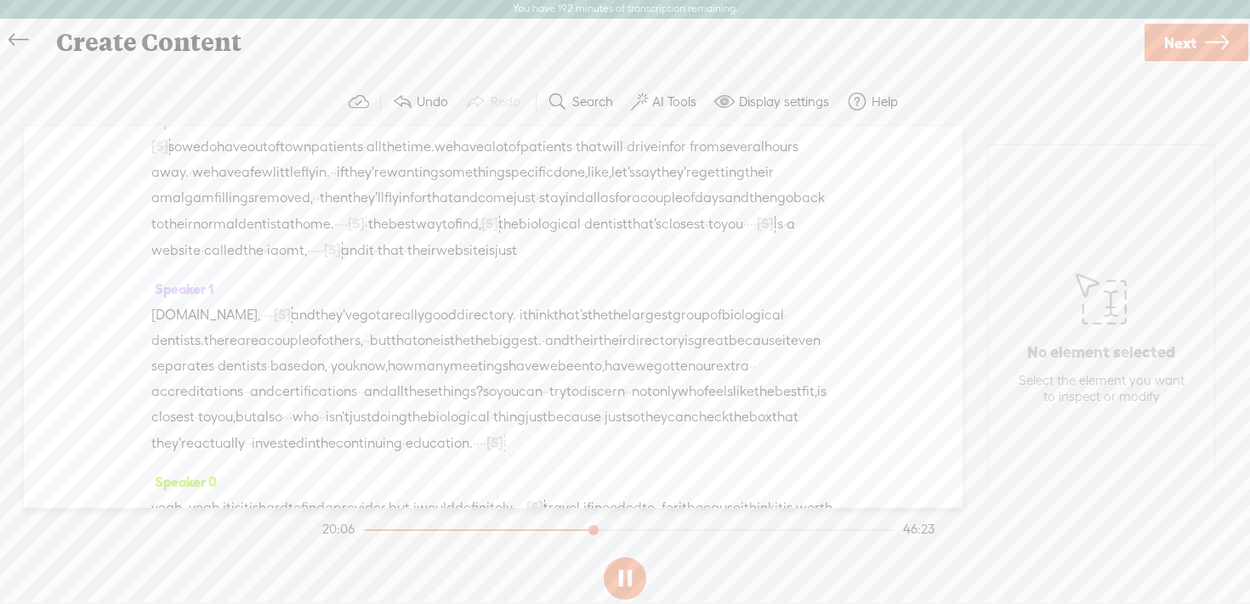
scroll to position [7547, 0]
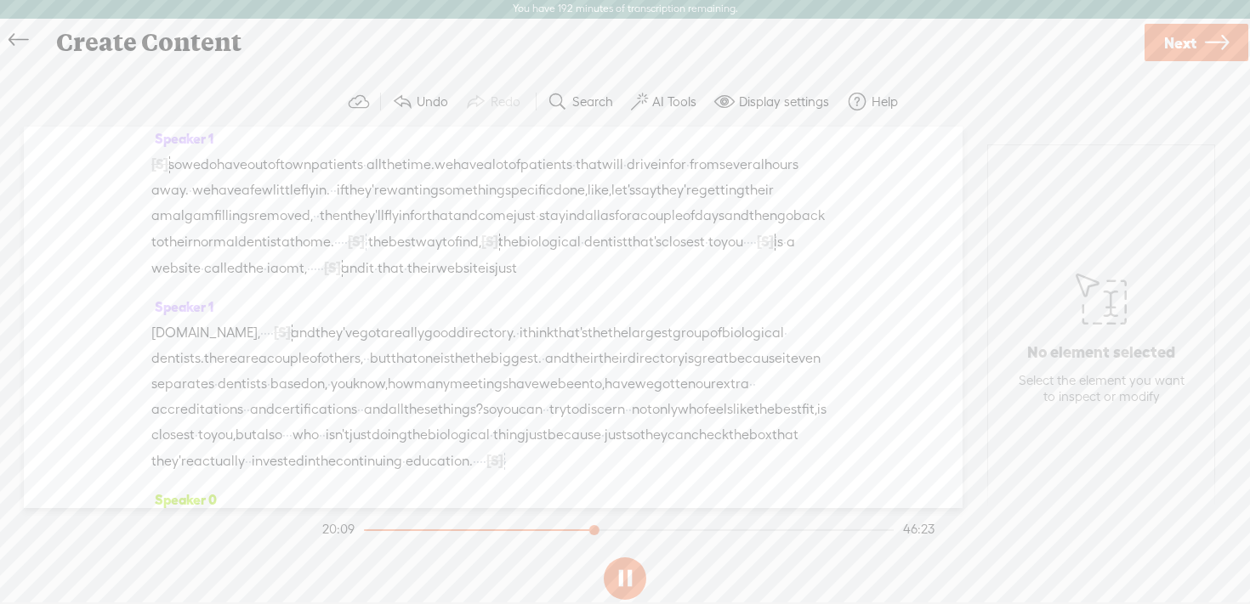
click at [629, 576] on button at bounding box center [625, 579] width 43 height 43
click at [675, 271] on span at bounding box center [678, 268] width 26 height 31
click at [629, 595] on button at bounding box center [625, 579] width 43 height 43
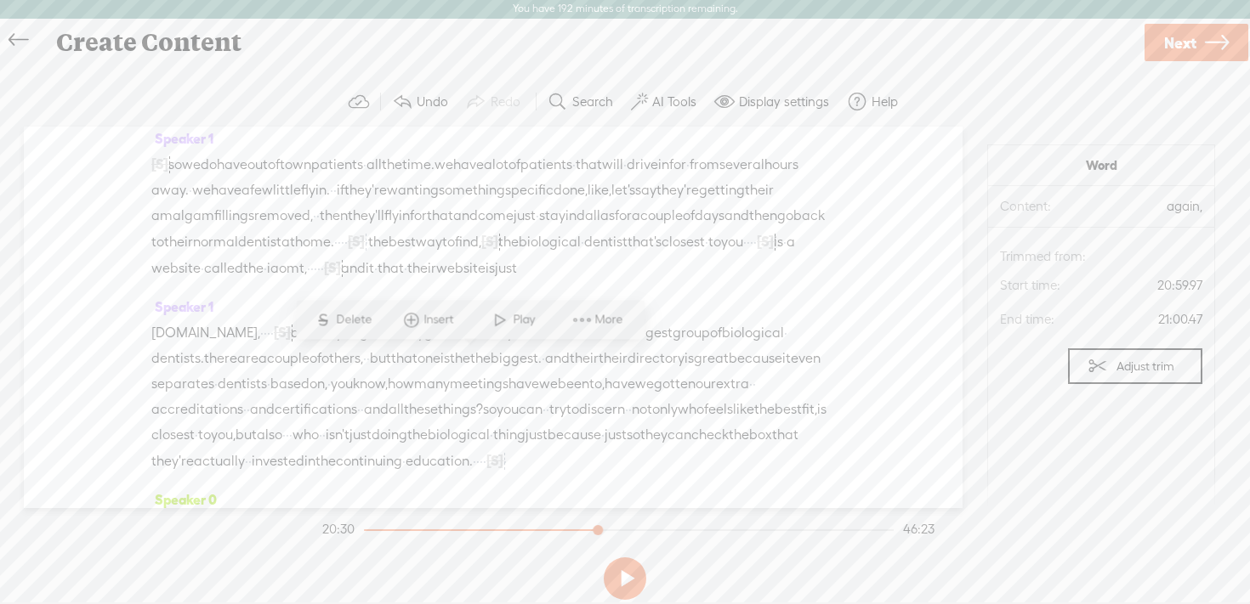
click at [536, 402] on span at bounding box center [532, 409] width 26 height 31
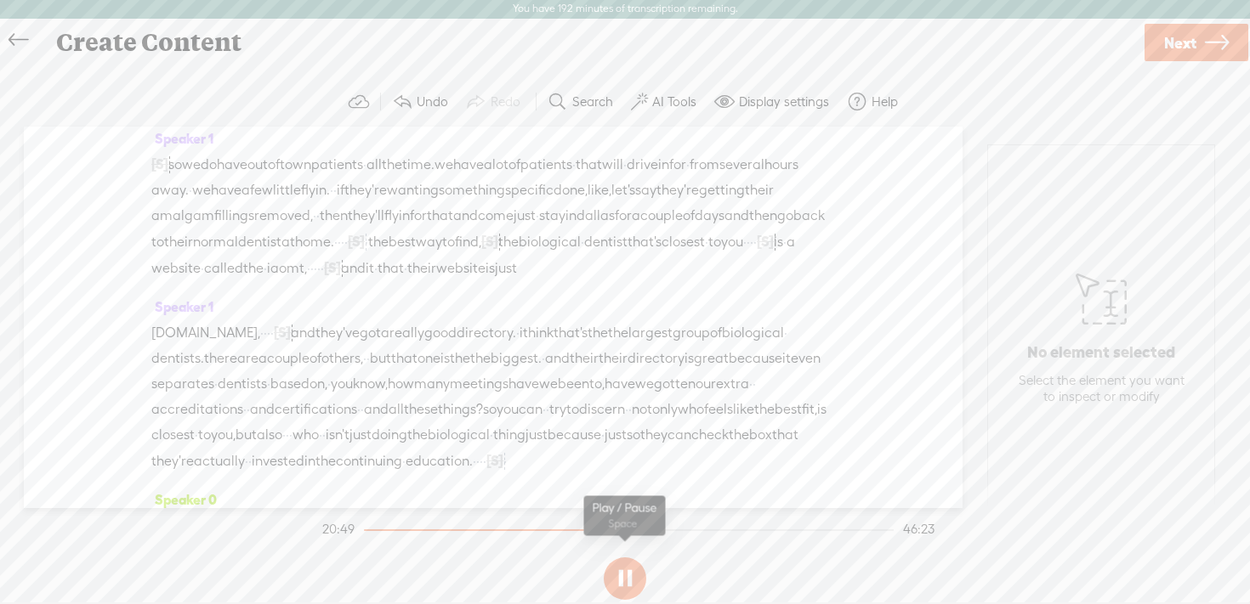
click at [627, 570] on button at bounding box center [625, 579] width 43 height 43
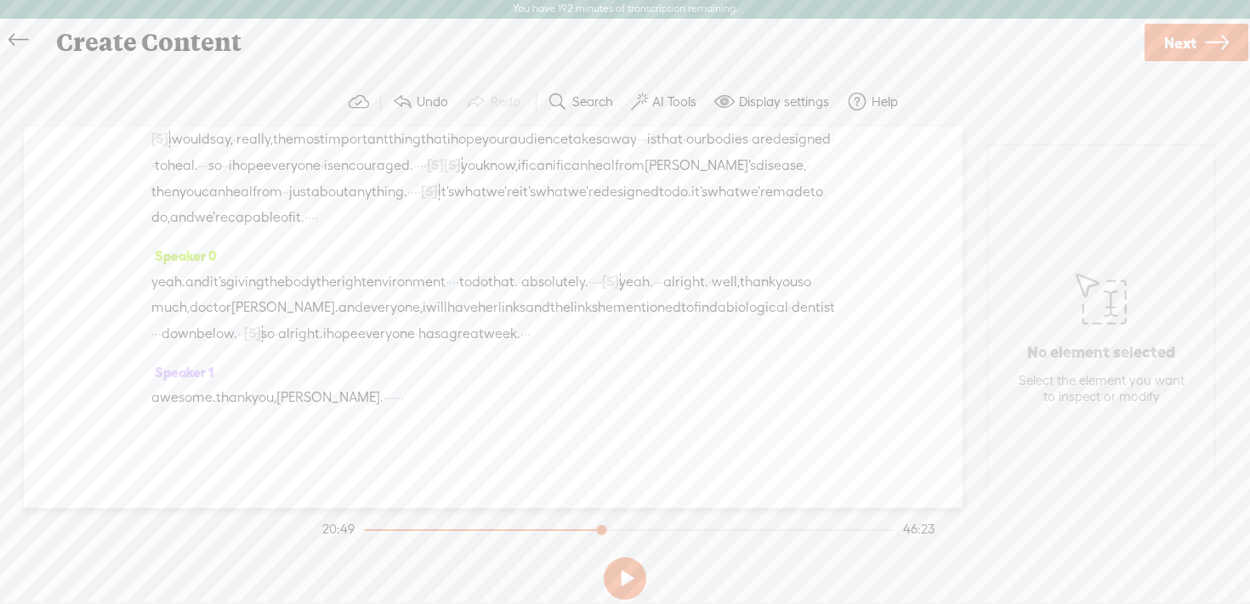
scroll to position [8073, 0]
click at [649, 298] on span at bounding box center [647, 292] width 26 height 31
click at [621, 582] on button at bounding box center [625, 579] width 43 height 43
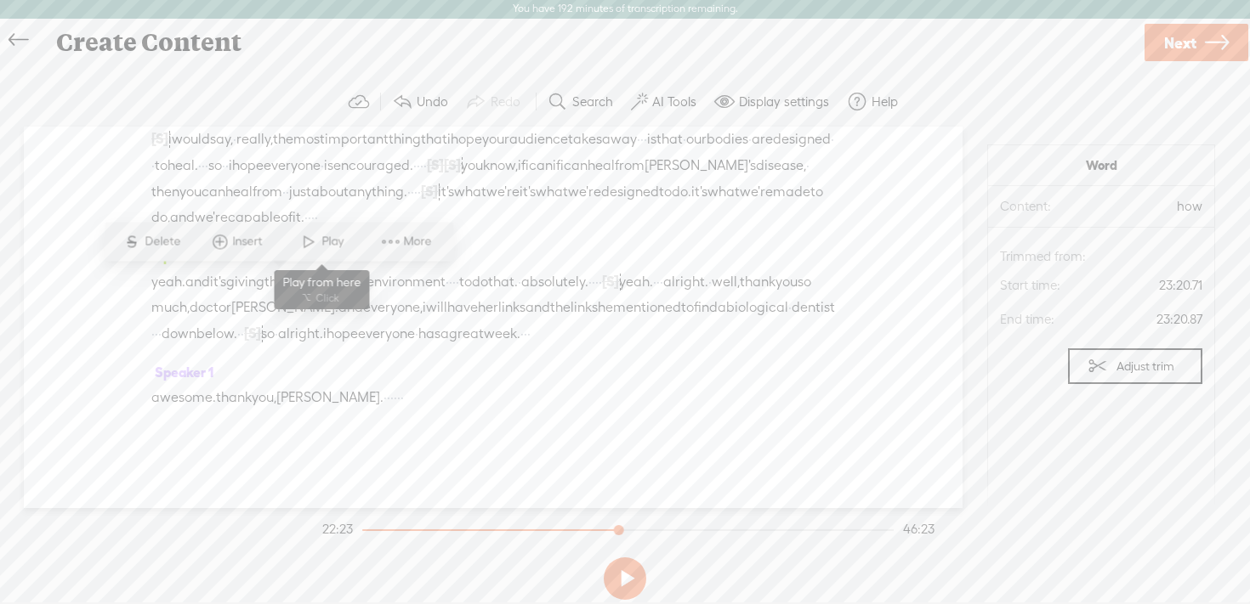
click at [313, 249] on span at bounding box center [309, 241] width 26 height 31
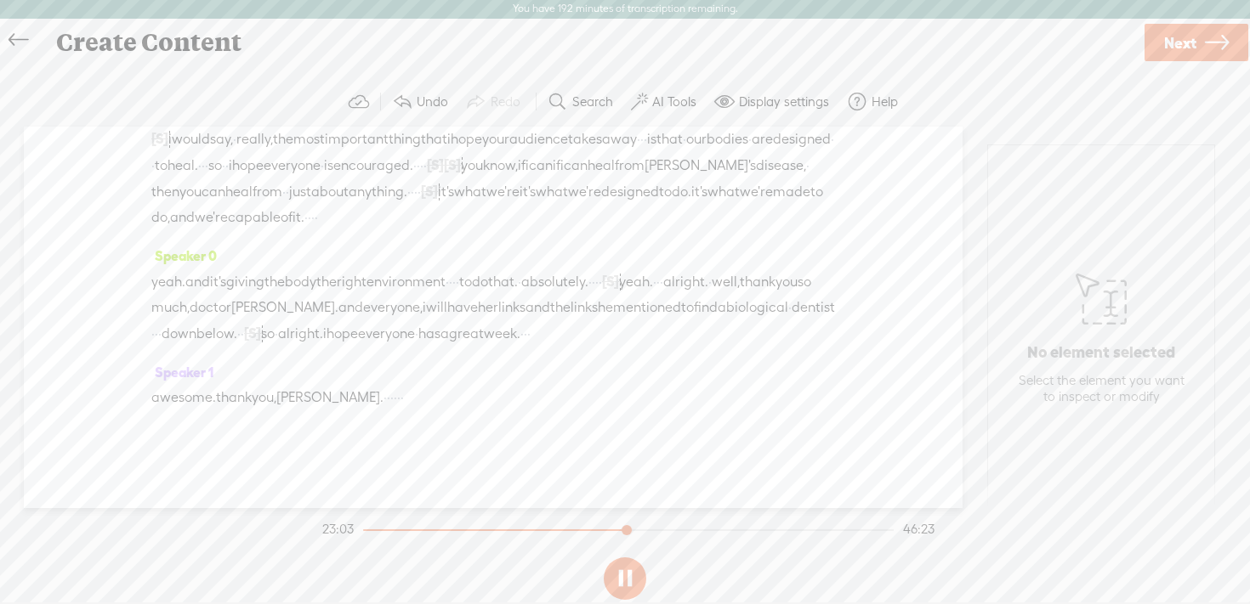
click at [631, 582] on button at bounding box center [625, 579] width 43 height 43
click at [768, 122] on span at bounding box center [761, 118] width 26 height 31
click at [625, 575] on button at bounding box center [625, 579] width 43 height 43
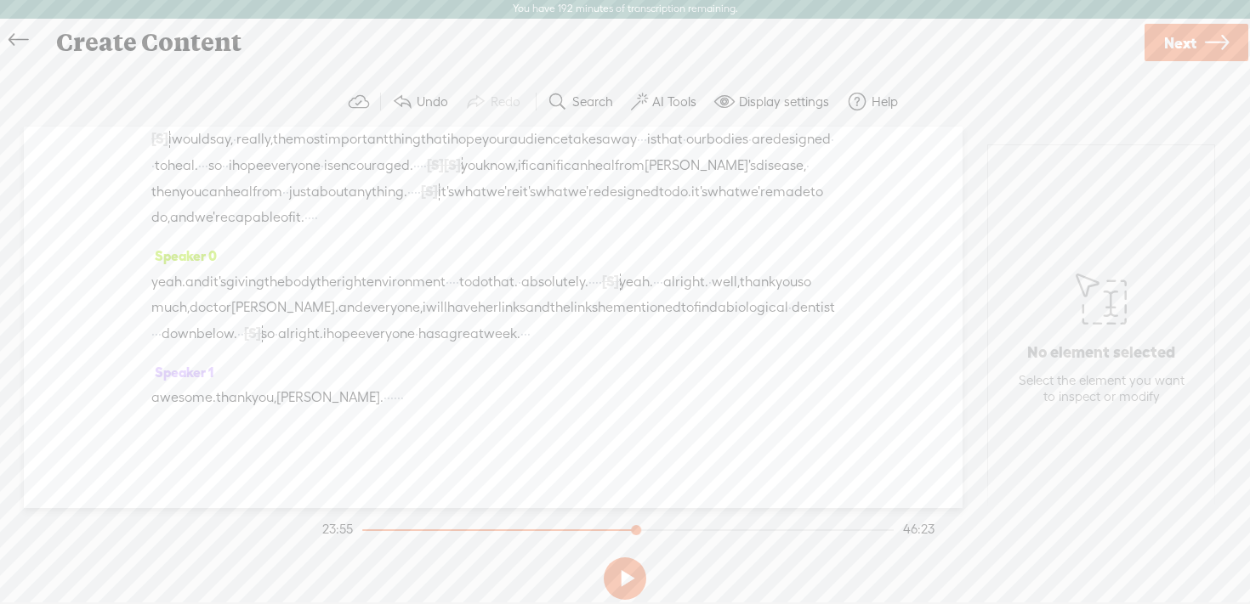
click at [415, 119] on span "Play" at bounding box center [428, 118] width 26 height 17
click at [632, 581] on button at bounding box center [625, 579] width 43 height 43
click at [1197, 42] on link "Next" at bounding box center [1196, 42] width 104 height 37
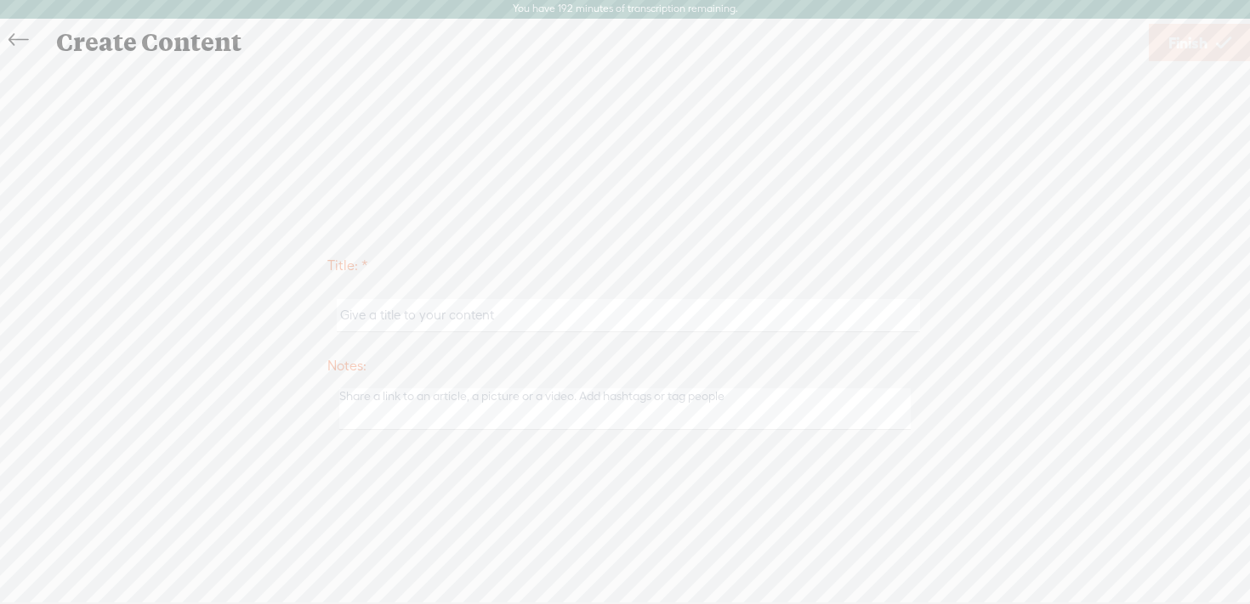
click at [533, 313] on input "text" at bounding box center [628, 315] width 582 height 33
type input "Teeth"
click at [1195, 38] on span "Finish" at bounding box center [1187, 42] width 39 height 43
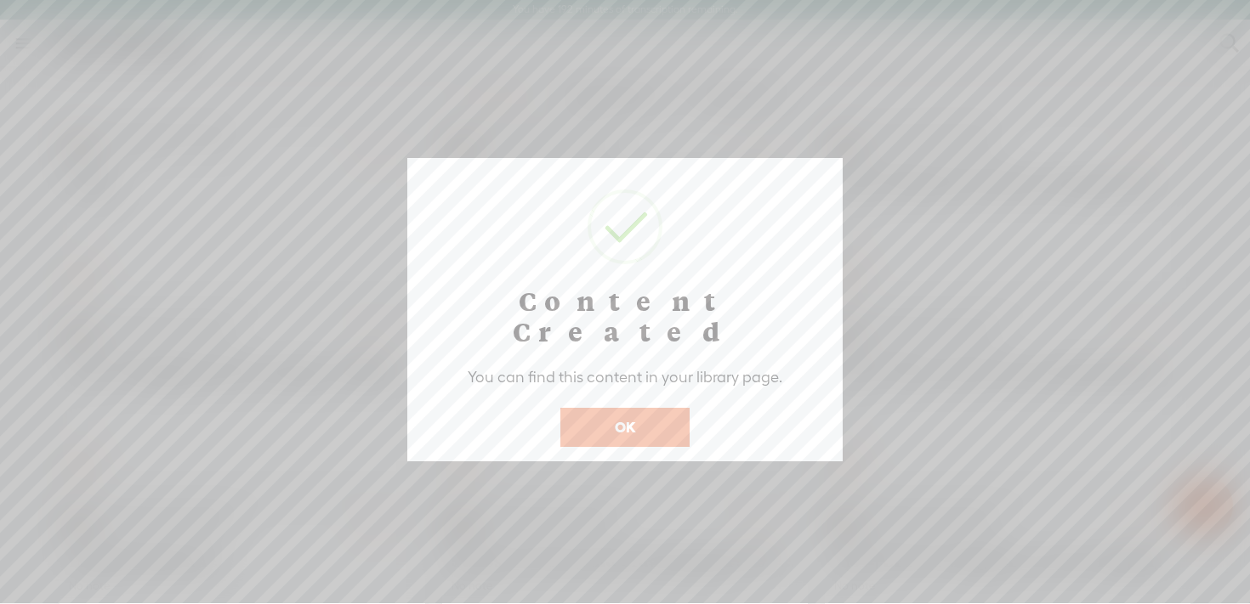
click at [656, 408] on button "OK" at bounding box center [624, 427] width 129 height 39
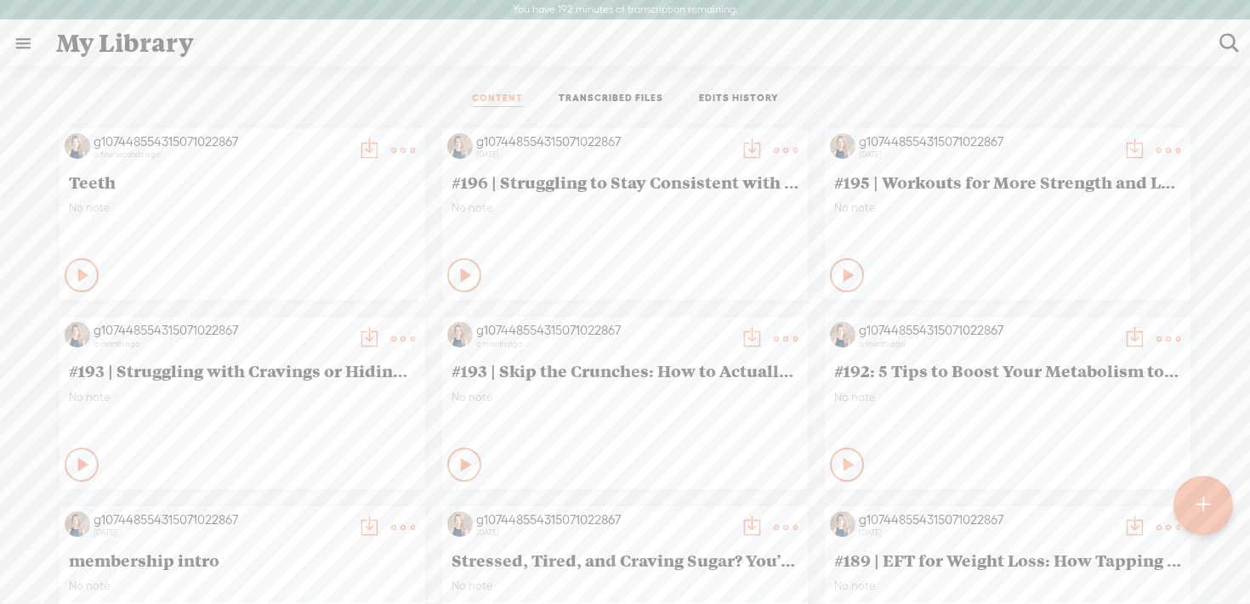
click at [402, 146] on t at bounding box center [403, 151] width 24 height 24
click at [341, 326] on link "Download as..." at bounding box center [322, 324] width 170 height 39
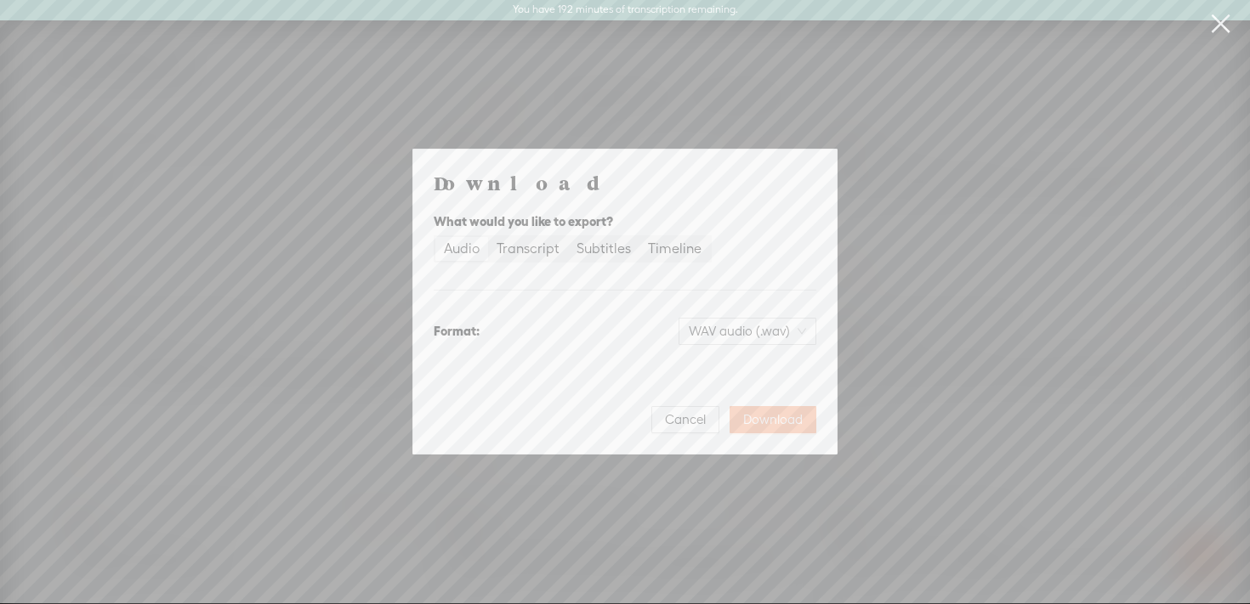
click at [787, 418] on span "Download" at bounding box center [773, 419] width 60 height 17
